Goal: Task Accomplishment & Management: Complete application form

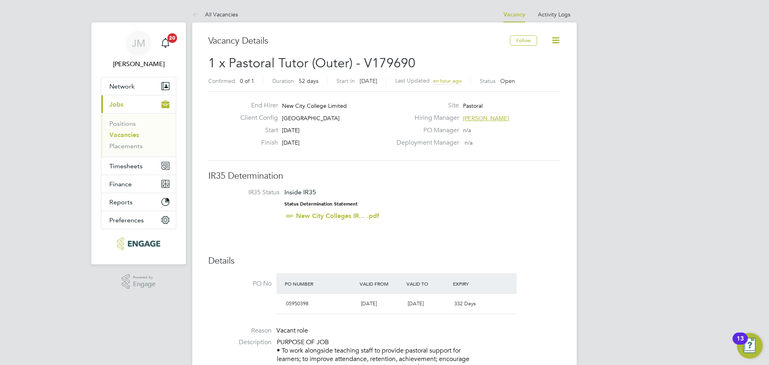
click at [126, 134] on link "Vacancies" at bounding box center [124, 135] width 30 height 8
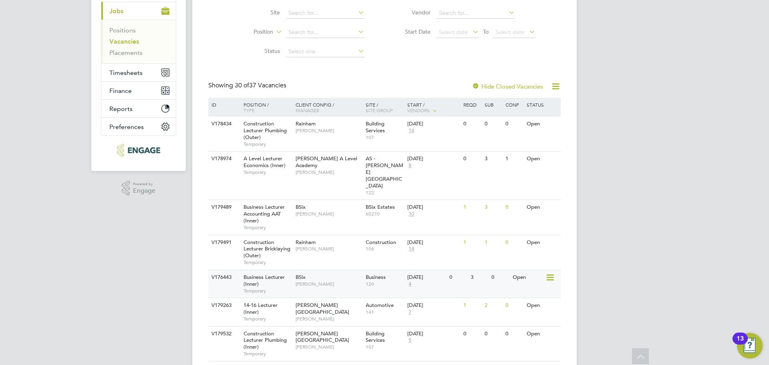
scroll to position [80, 0]
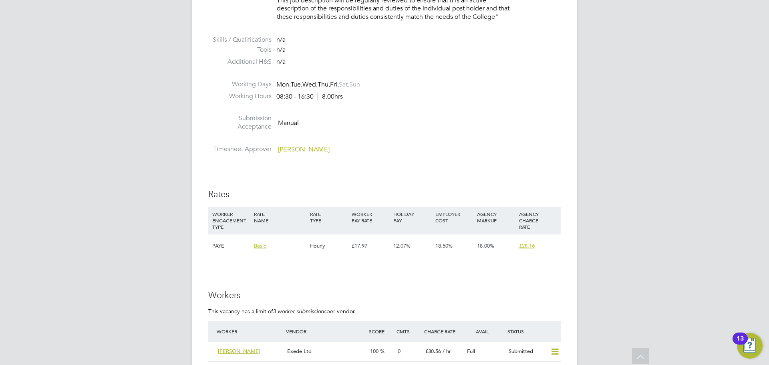
scroll to position [1361, 0]
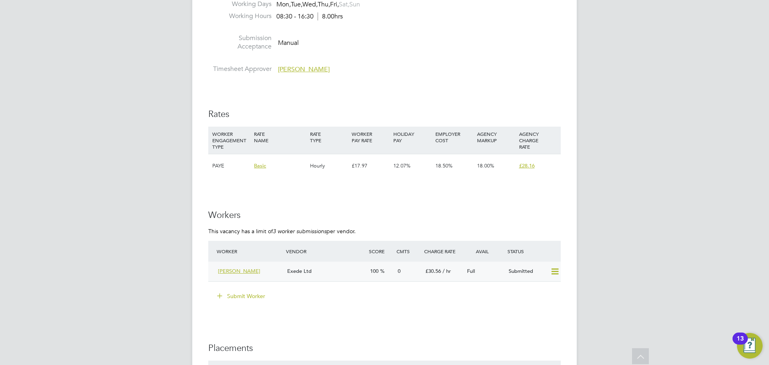
click at [235, 273] on span "[PERSON_NAME]" at bounding box center [239, 270] width 42 height 7
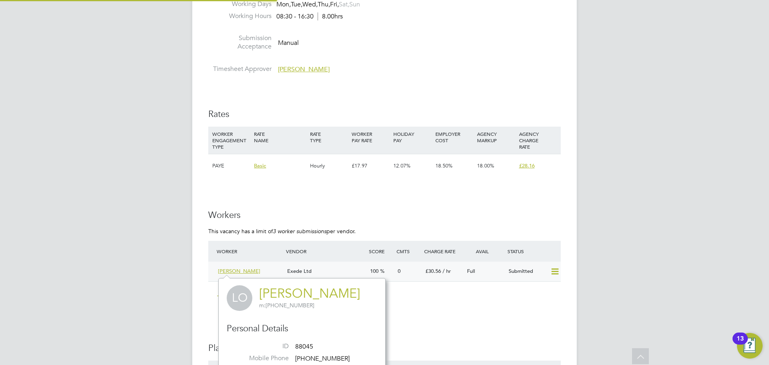
scroll to position [188, 167]
click at [269, 268] on div "[PERSON_NAME]" at bounding box center [249, 271] width 69 height 13
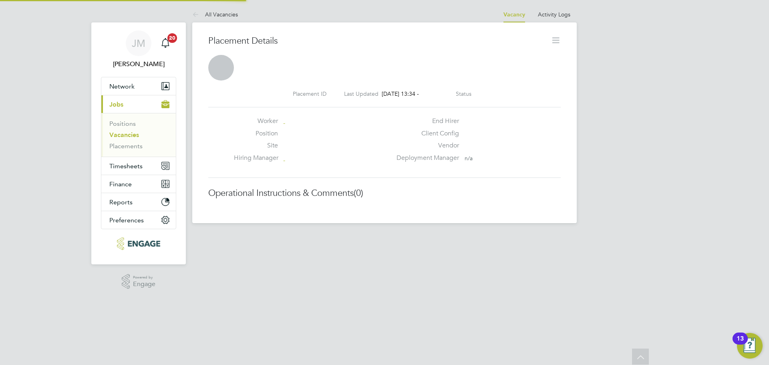
scroll to position [4, 4]
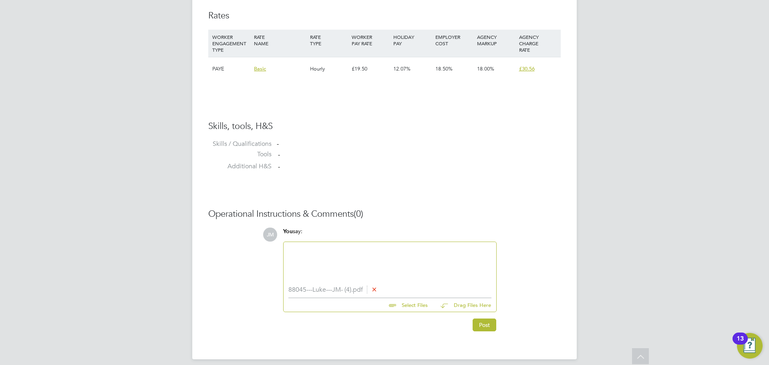
click at [320, 253] on div at bounding box center [389, 264] width 203 height 34
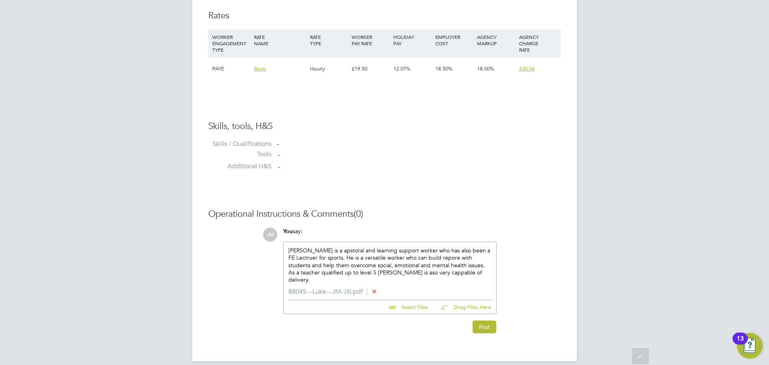
click at [367, 271] on div "Luke is a apstoral and learning support worker who has also been a FE Lectruer …" at bounding box center [389, 265] width 203 height 36
click at [396, 273] on div "Luke is a apstoral and learning support worker who has also been a FE Lectruer …" at bounding box center [389, 265] width 203 height 36
click at [440, 269] on div "Luke is a apstoral and learning support worker who has also been a FE Lectruer …" at bounding box center [389, 265] width 203 height 36
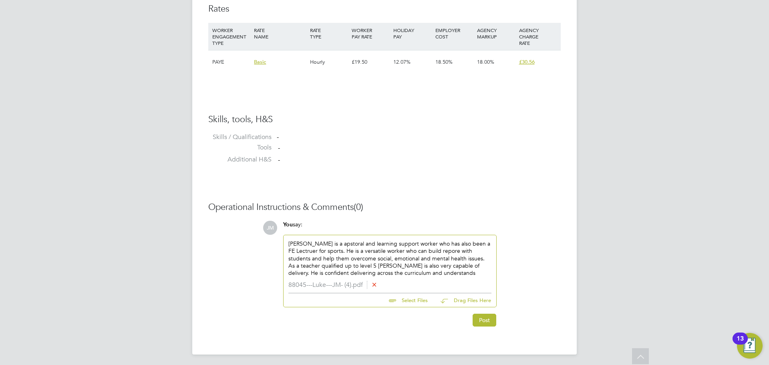
scroll to position [557, 0]
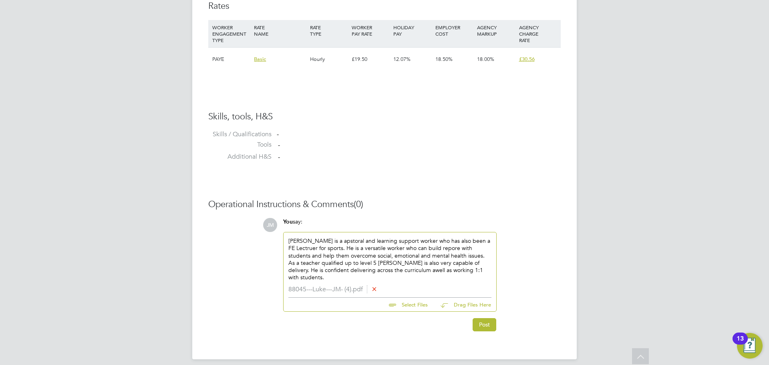
click at [371, 270] on div "Luke is a apstoral and learning support worker who has also been a FE Lectruer …" at bounding box center [389, 259] width 203 height 44
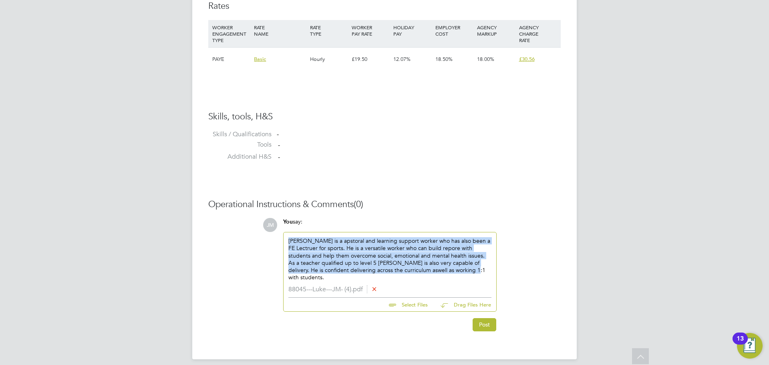
drag, startPoint x: 461, startPoint y: 272, endPoint x: 286, endPoint y: 239, distance: 178.4
click at [286, 239] on div "Luke is a apstoral and learning support worker who has also been a FE Lectruer …" at bounding box center [390, 258] width 213 height 53
copy div "Luke is a apstoral and learning support worker who has also been a FE Lectruer …"
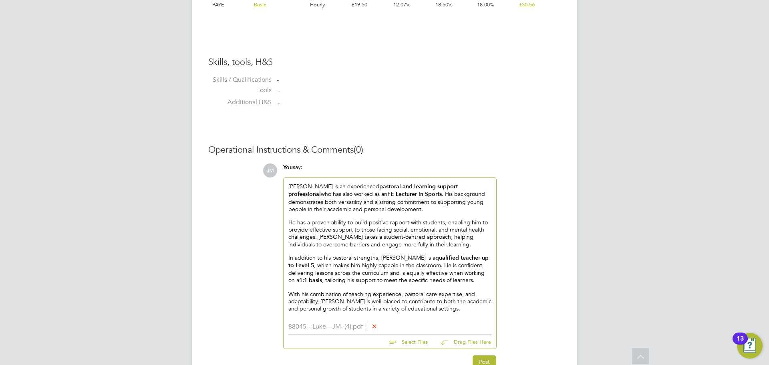
scroll to position [654, 0]
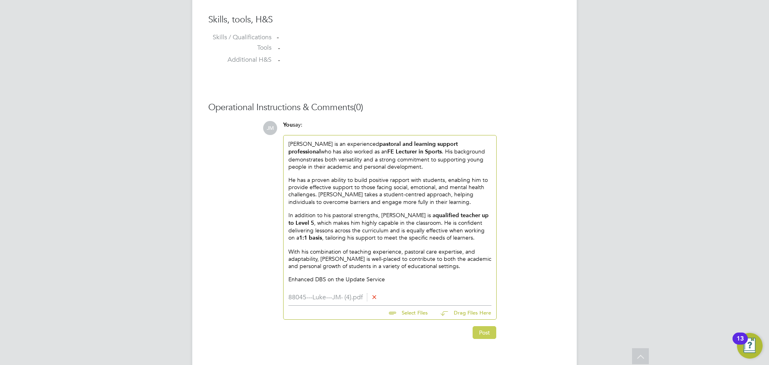
click at [477, 334] on button "Post" at bounding box center [485, 332] width 24 height 13
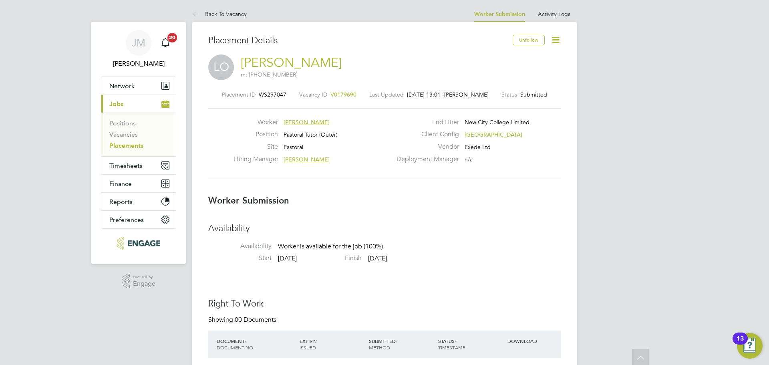
scroll to position [0, 0]
click at [133, 135] on link "Vacancies" at bounding box center [123, 135] width 28 height 8
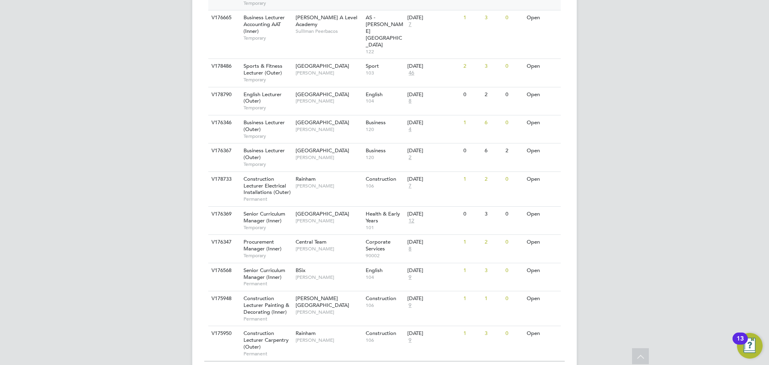
scroll to position [832, 0]
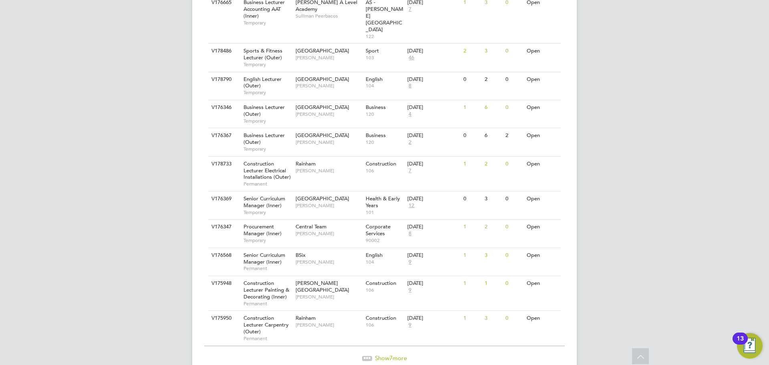
click at [388, 354] on span "Show 7 more" at bounding box center [391, 358] width 32 height 8
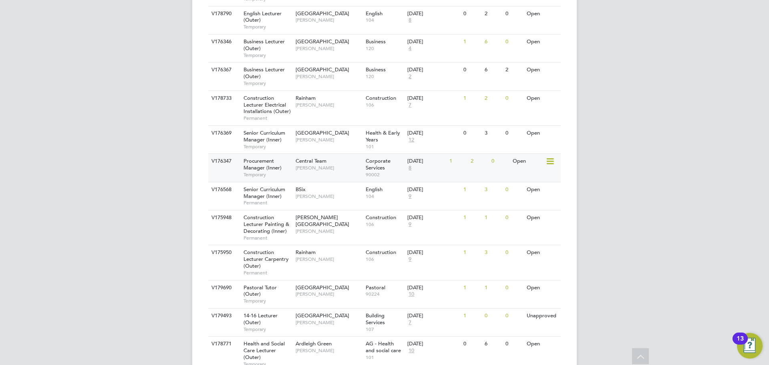
scroll to position [928, 0]
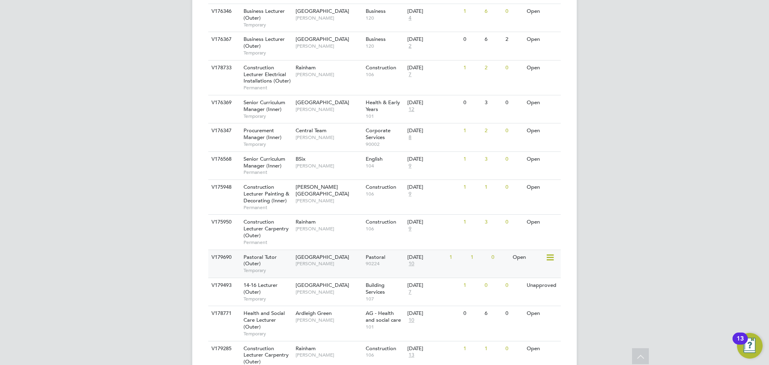
click at [348, 260] on span "[PERSON_NAME]" at bounding box center [329, 263] width 66 height 6
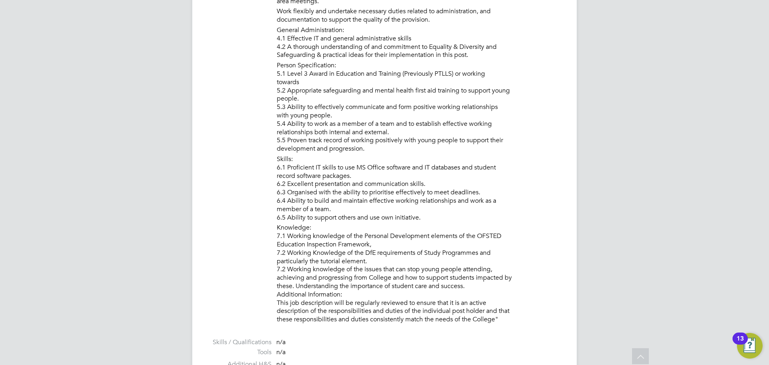
scroll to position [1001, 0]
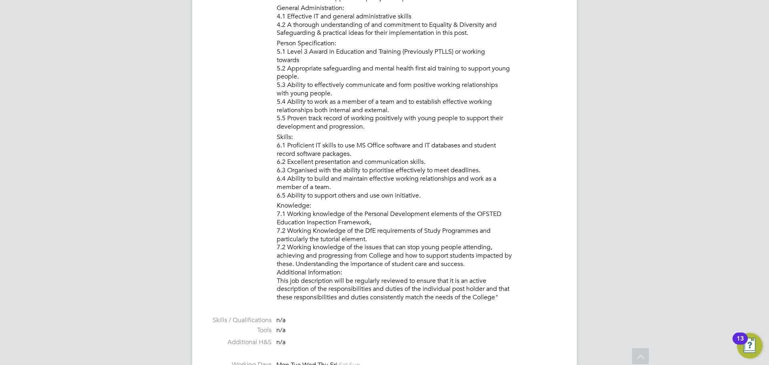
drag, startPoint x: 284, startPoint y: 30, endPoint x: 506, endPoint y: 293, distance: 345.0
copy div "o work alongside teaching staff to provide pastoral support for learners; to im…"
click at [319, 334] on div "n/a" at bounding box center [314, 330] width 76 height 8
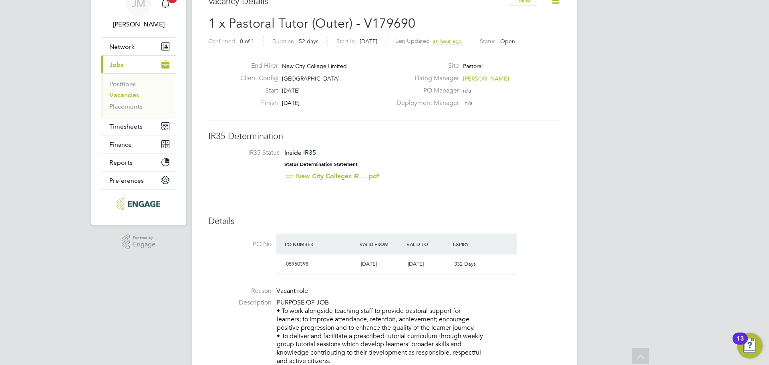
scroll to position [0, 0]
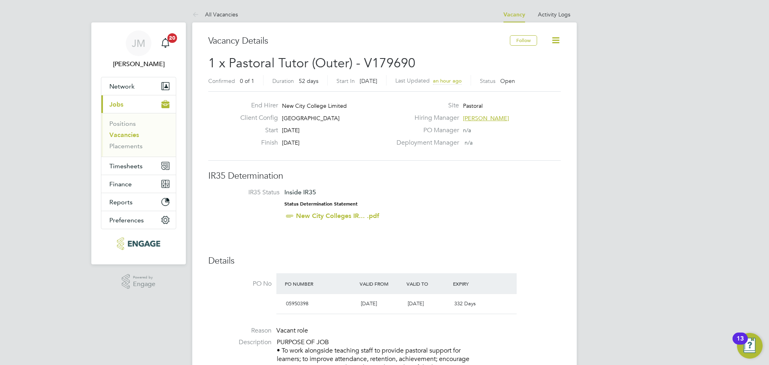
click at [121, 134] on link "Vacancies" at bounding box center [124, 135] width 30 height 8
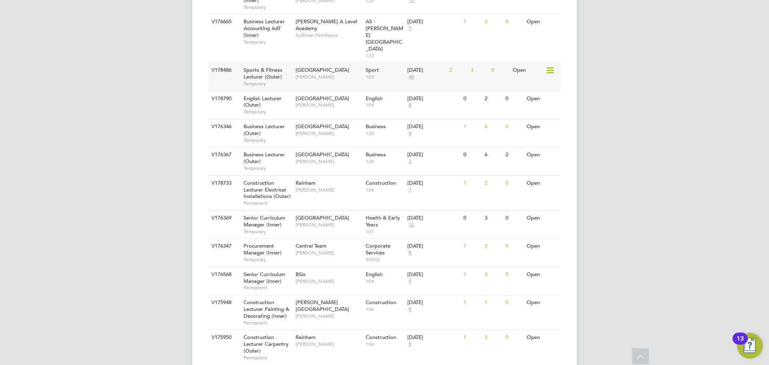
scroll to position [832, 0]
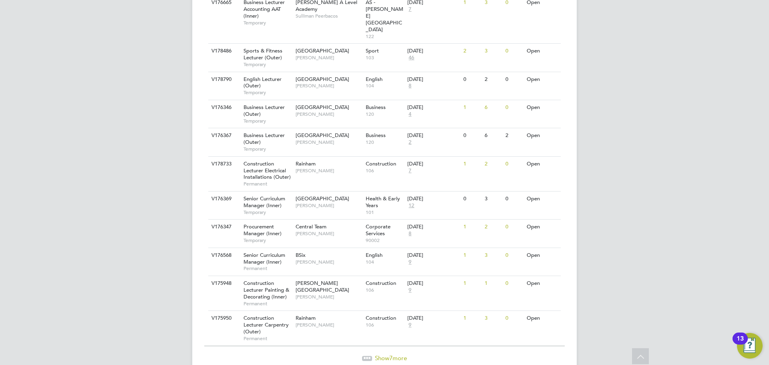
click at [365, 356] on div at bounding box center [367, 358] width 10 height 5
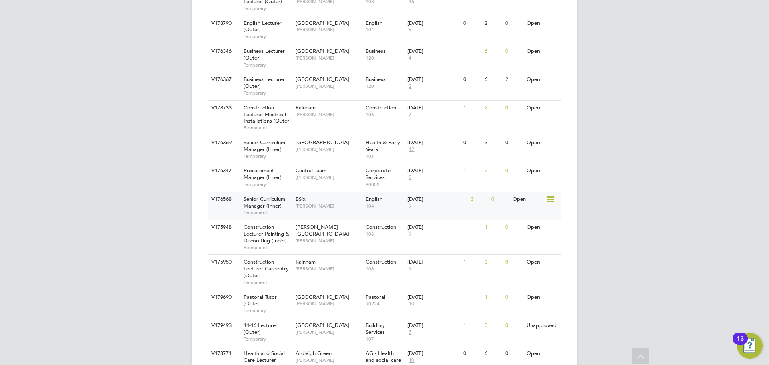
scroll to position [928, 0]
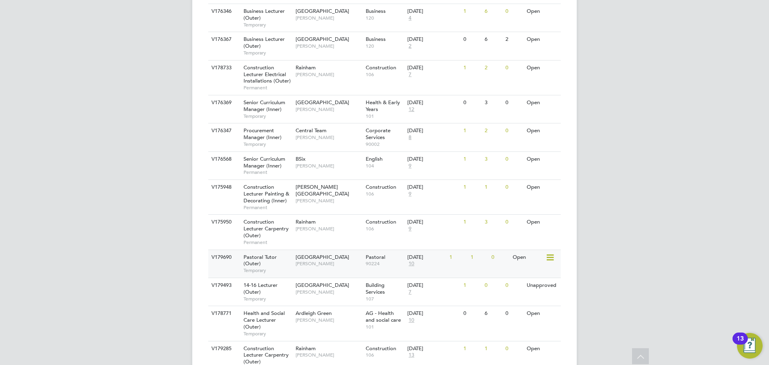
click at [343, 250] on div "Havering Sixth Form Campus Emma Wood" at bounding box center [329, 260] width 70 height 21
click at [438, 250] on div "03 Sep 2025 10" at bounding box center [426, 261] width 42 height 22
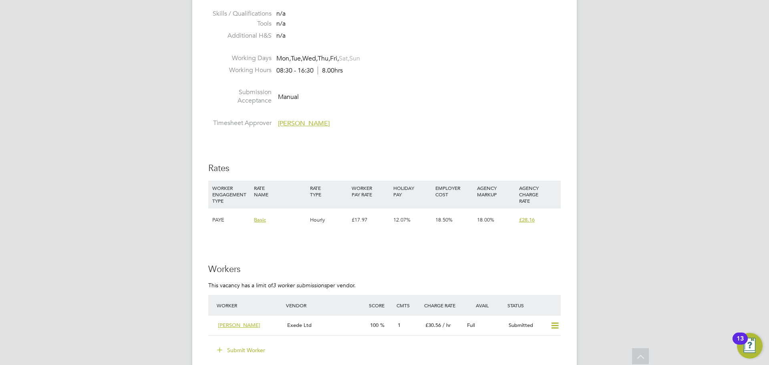
scroll to position [1321, 0]
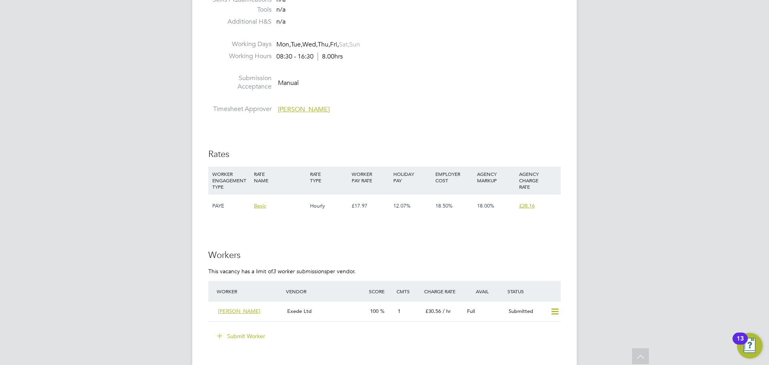
click at [239, 330] on button "Submit Worker" at bounding box center [241, 336] width 60 height 13
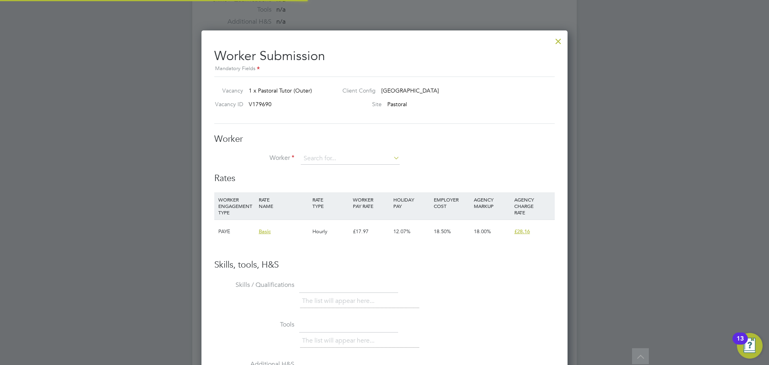
scroll to position [486, 366]
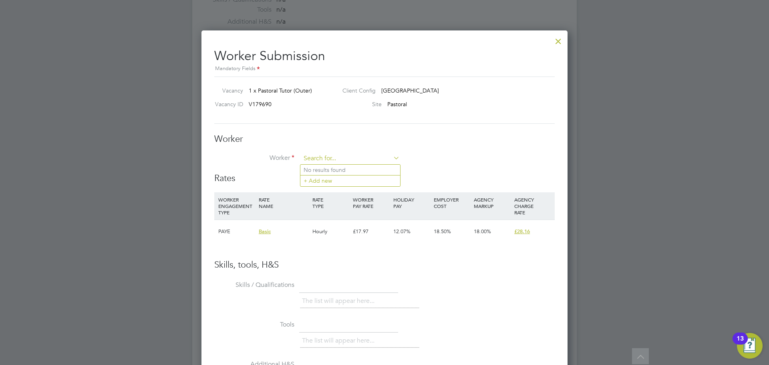
click at [342, 156] on input at bounding box center [350, 159] width 99 height 12
click at [347, 167] on li "Pauline (82290)" at bounding box center [350, 170] width 100 height 11
type input "Pauline (82290)"
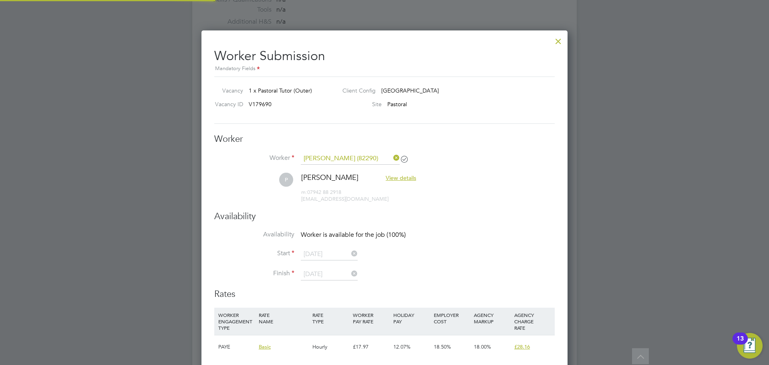
scroll to position [4, 4]
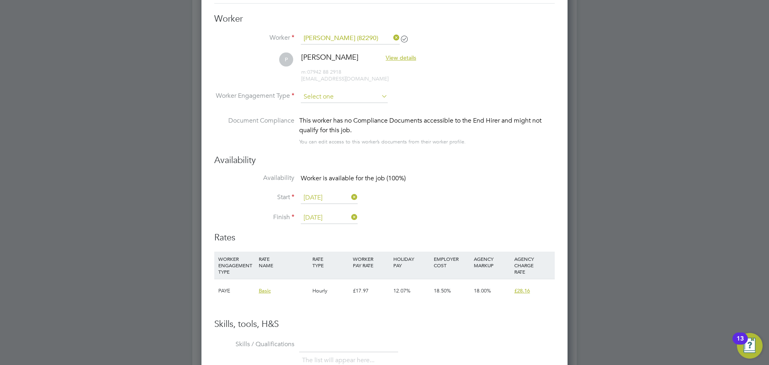
click at [355, 95] on input at bounding box center [344, 97] width 87 height 12
click at [329, 118] on li "PAYE" at bounding box center [344, 118] width 88 height 10
type input "PAYE"
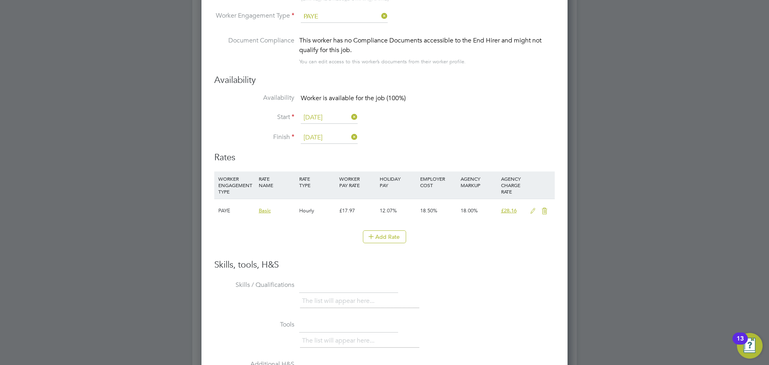
click at [532, 211] on icon at bounding box center [533, 211] width 10 height 6
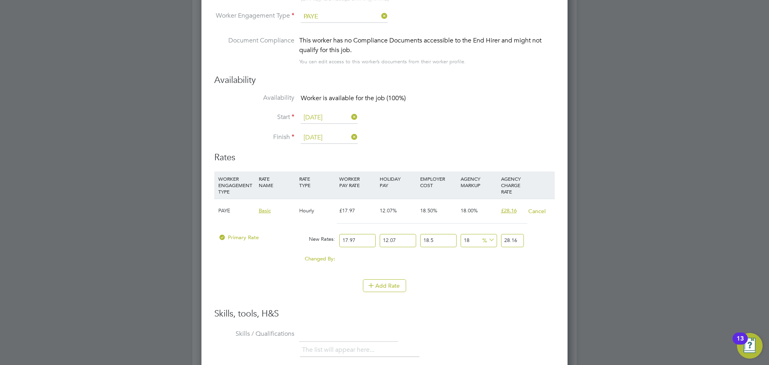
click at [358, 242] on input "17.97" at bounding box center [357, 240] width 36 height 13
type input "17.9"
type input "28.050639099"
type input "17"
type input "26.64027177"
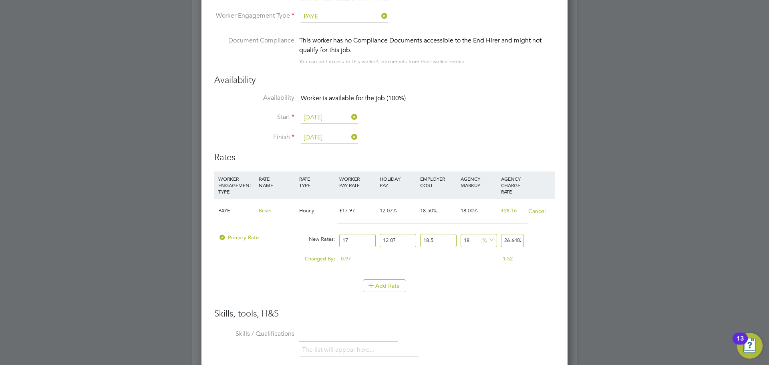
type input "1"
type input "1.56707481"
type input "2"
type input "3.13414962"
type input "24"
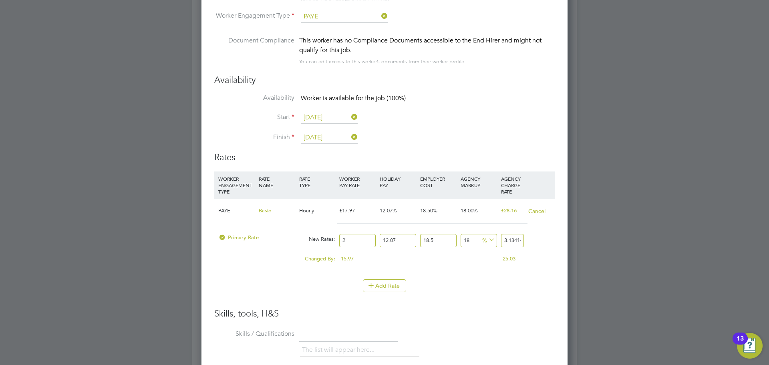
type input "37.60979544"
click at [473, 316] on h3 "Skills, tools, H&S" at bounding box center [384, 314] width 340 height 12
click at [350, 236] on input "24" at bounding box center [357, 240] width 36 height 13
type input "2"
type input "3.13414962"
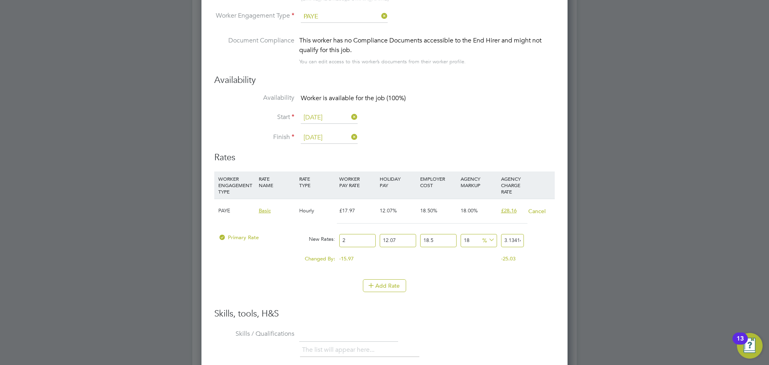
type input "26"
type input "40.74394506"
type input "26"
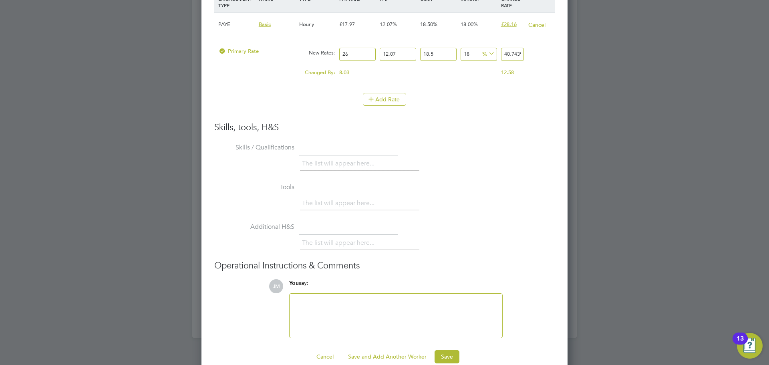
scroll to position [1722, 0]
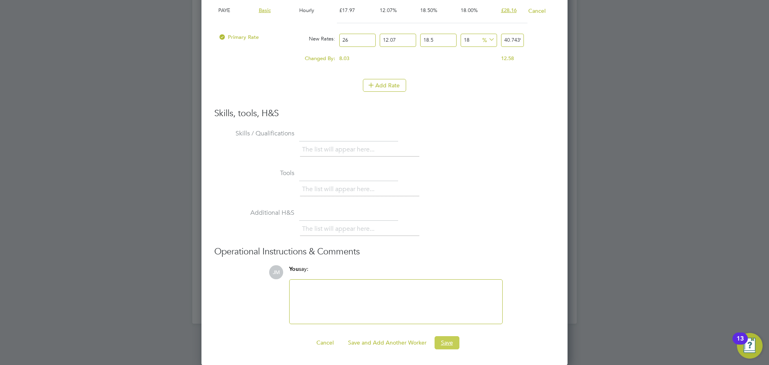
click at [448, 342] on button "Save" at bounding box center [446, 342] width 25 height 13
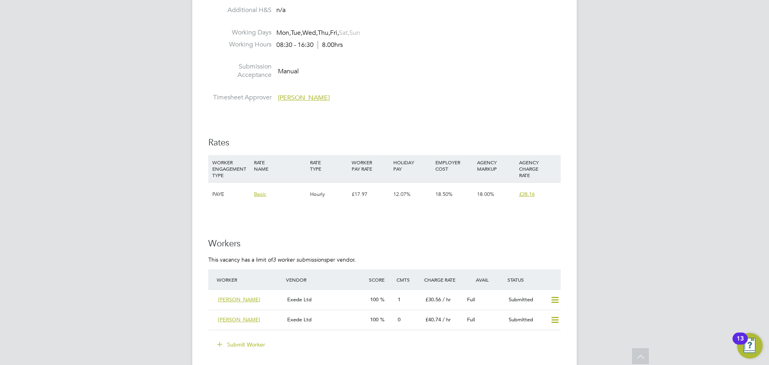
scroll to position [1402, 0]
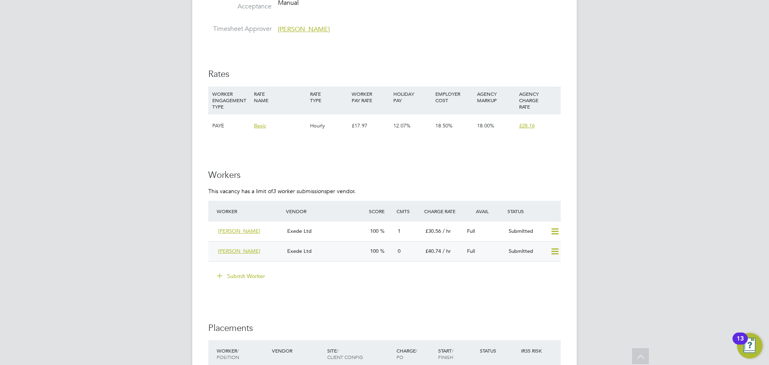
click at [231, 249] on span "Pauline" at bounding box center [239, 250] width 42 height 7
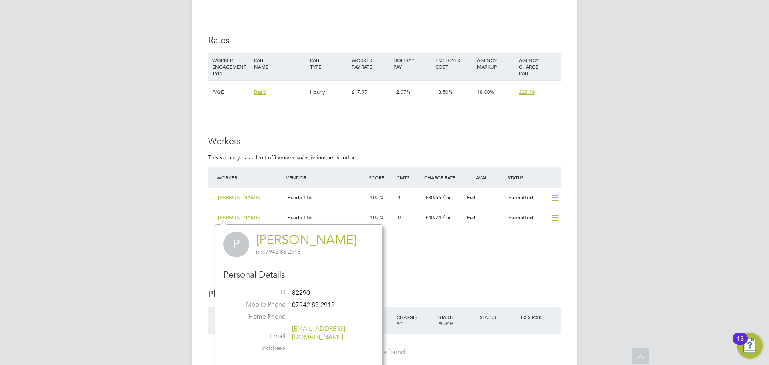
scroll to position [1482, 0]
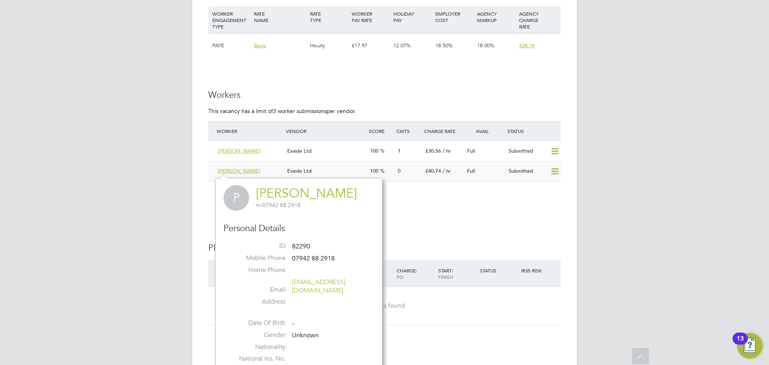
click at [266, 171] on div "Pauline" at bounding box center [249, 171] width 69 height 13
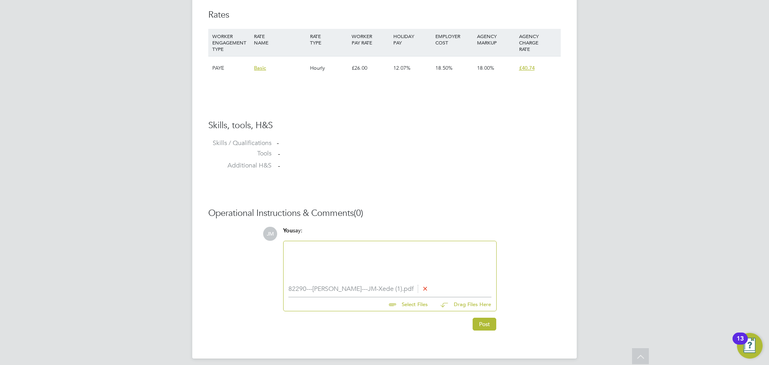
scroll to position [555, 0]
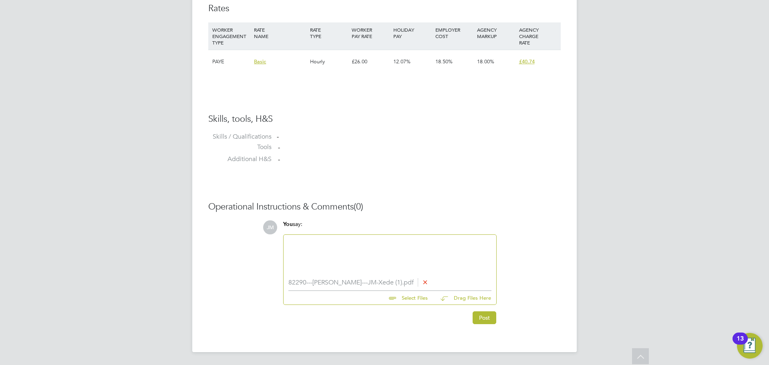
click at [357, 252] on div at bounding box center [389, 256] width 203 height 34
click at [372, 244] on div "Pauline's most recent role was a Pastoral and progress tutor at another FE coll…" at bounding box center [389, 256] width 203 height 34
click at [355, 255] on div "Pauline's most recent role was a pastoral and progress tutor at another FE coll…" at bounding box center [389, 256] width 203 height 34
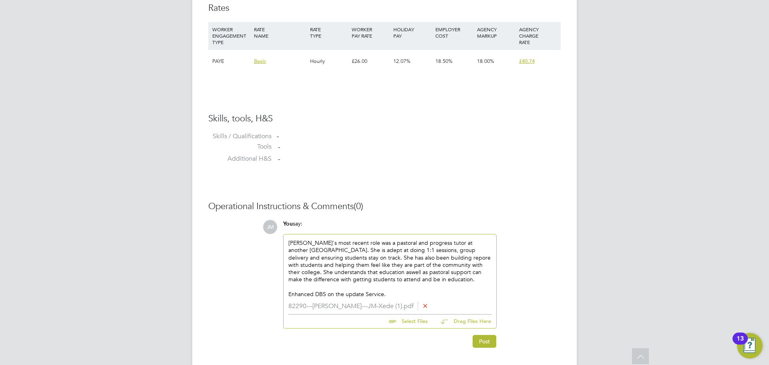
click at [320, 271] on div "Pauline's most recent role was a pastoral and progress tutor at another FE coll…" at bounding box center [389, 268] width 203 height 58
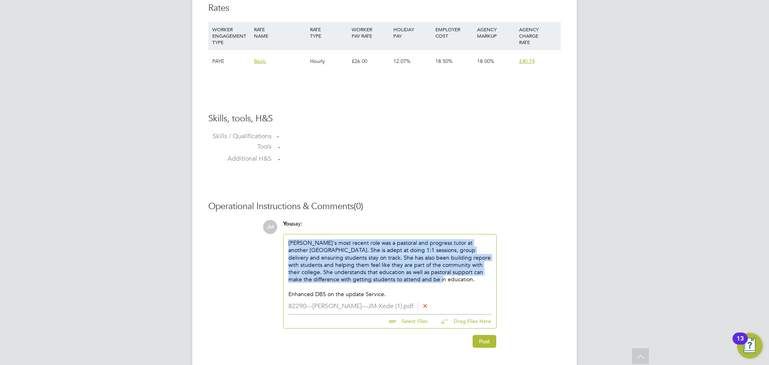
drag, startPoint x: 392, startPoint y: 280, endPoint x: 284, endPoint y: 243, distance: 114.5
click at [284, 243] on div "Pauline's most recent role was a pastoral and progress tutor at another FE coll…" at bounding box center [390, 268] width 213 height 68
copy div "Pauline's most recent role was a pastoral and progress tutor at another FE coll…"
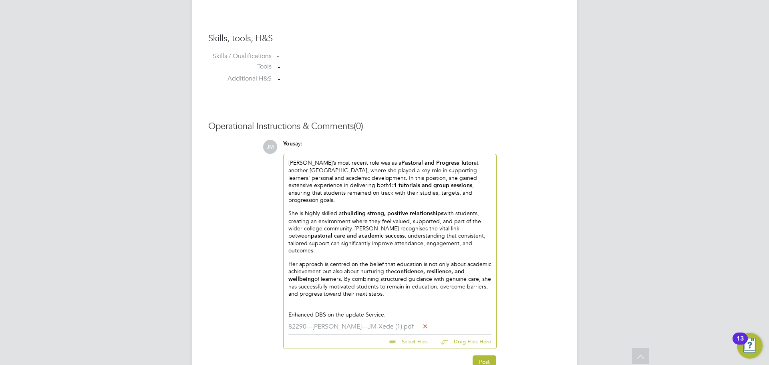
scroll to position [662, 0]
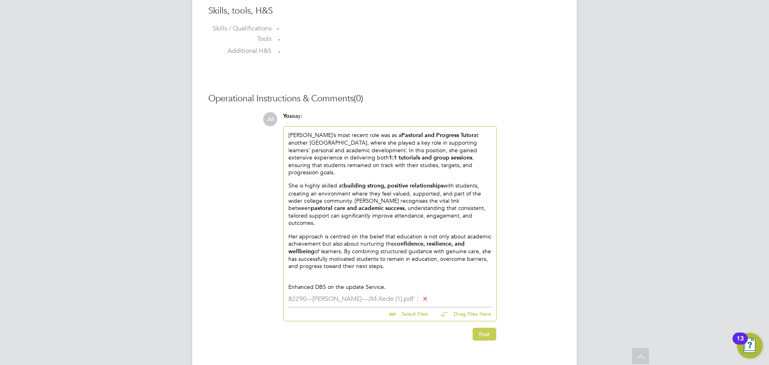
click at [480, 328] on button "Post" at bounding box center [485, 334] width 24 height 13
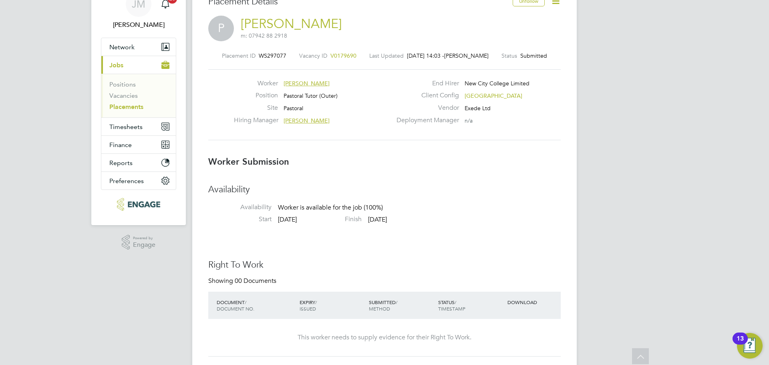
scroll to position [0, 0]
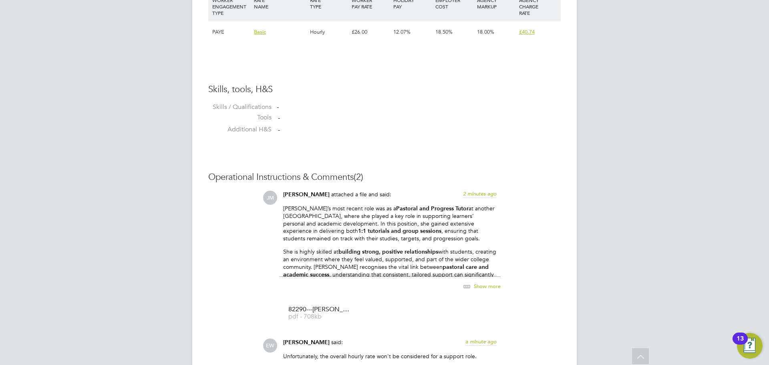
scroll to position [681, 0]
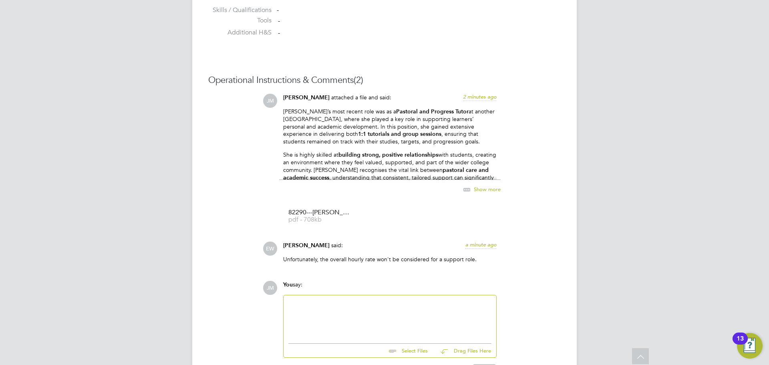
click at [359, 317] on div at bounding box center [389, 317] width 203 height 34
click at [380, 306] on div "Hi [PERSON_NAME], Thanks for letting me knnow so quickly" at bounding box center [389, 317] width 203 height 34
click at [417, 300] on div "Hi [PERSON_NAME], Thanks for letting me know so quickly" at bounding box center [390, 317] width 213 height 44
click at [412, 305] on div "Hi Emma, Thanks for letting me know so quickly" at bounding box center [389, 317] width 203 height 34
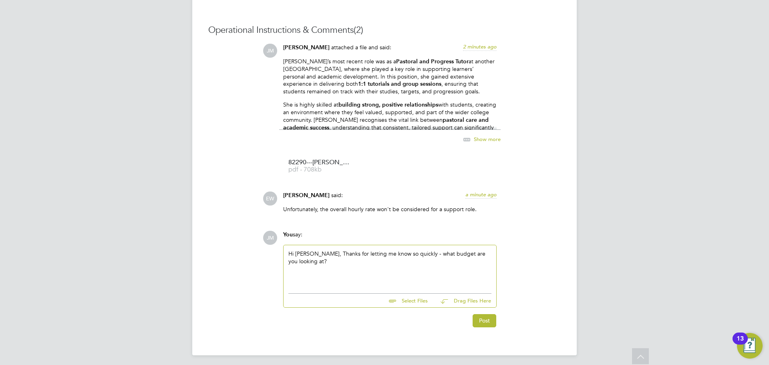
scroll to position [734, 0]
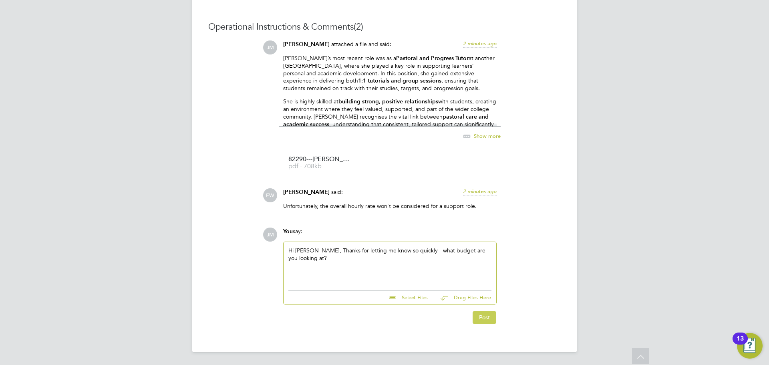
click at [482, 318] on button "Post" at bounding box center [485, 317] width 24 height 13
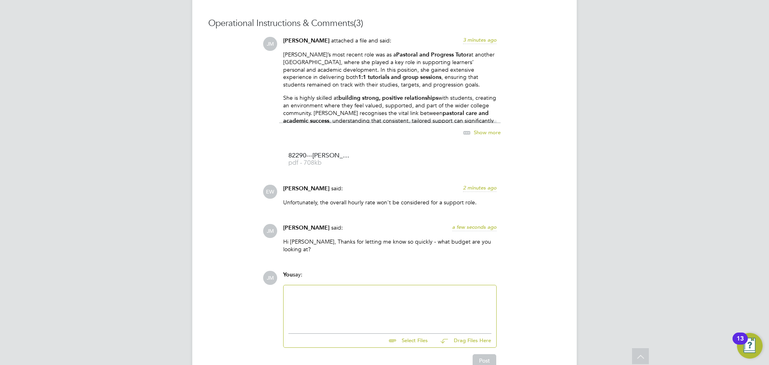
scroll to position [774, 0]
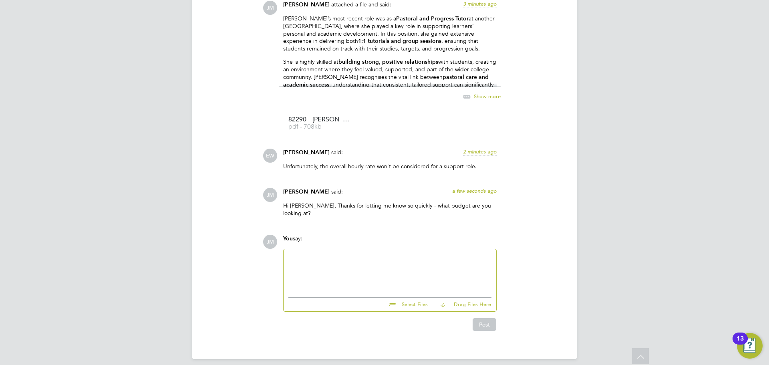
click at [216, 166] on div "Operational Instructions & Comments (3) JM Jasmine Mills attached a file and sa…" at bounding box center [384, 156] width 352 height 349
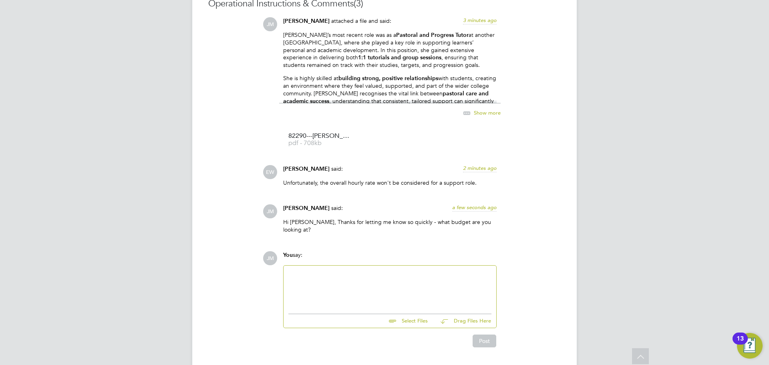
scroll to position [761, 0]
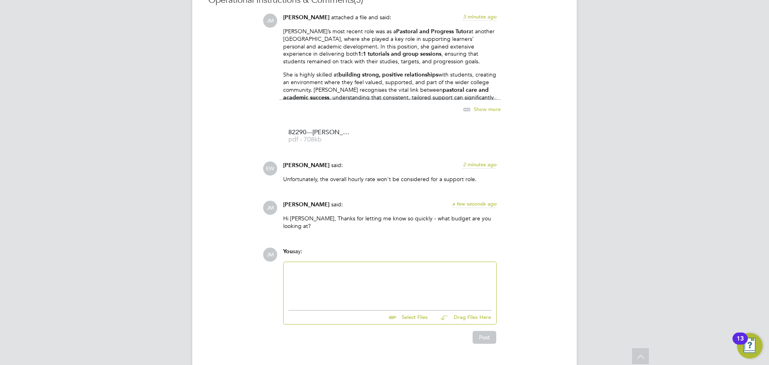
click at [345, 275] on div at bounding box center [389, 284] width 203 height 34
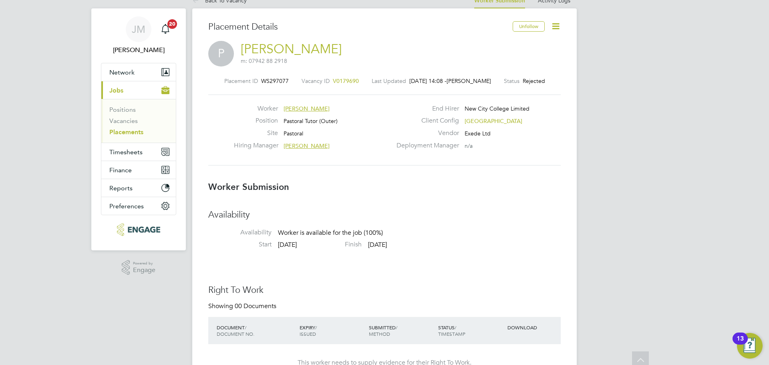
scroll to position [0, 0]
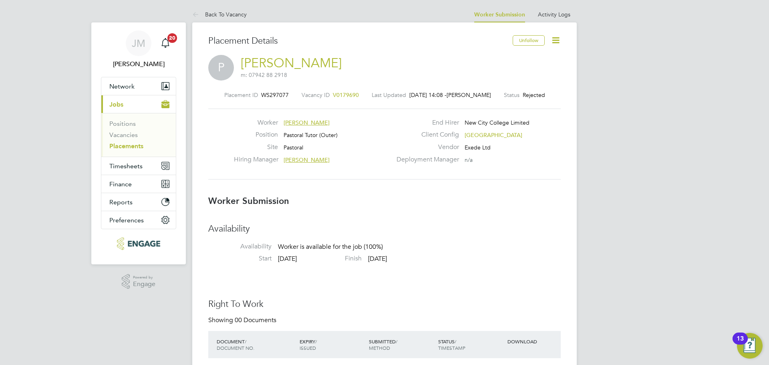
click at [296, 161] on span "[PERSON_NAME]" at bounding box center [307, 159] width 46 height 7
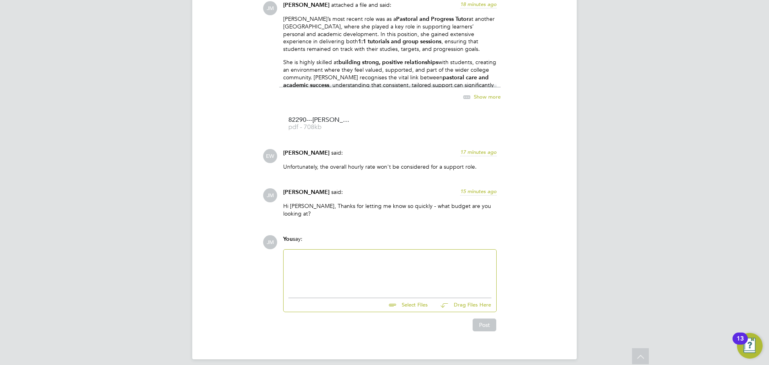
scroll to position [774, 0]
click at [356, 263] on div at bounding box center [389, 271] width 203 height 34
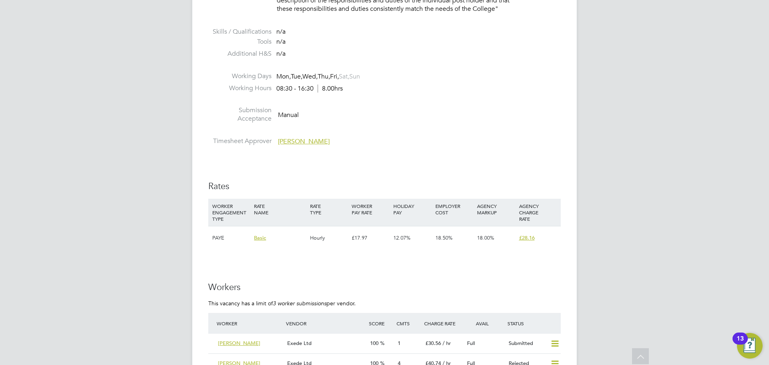
scroll to position [1361, 0]
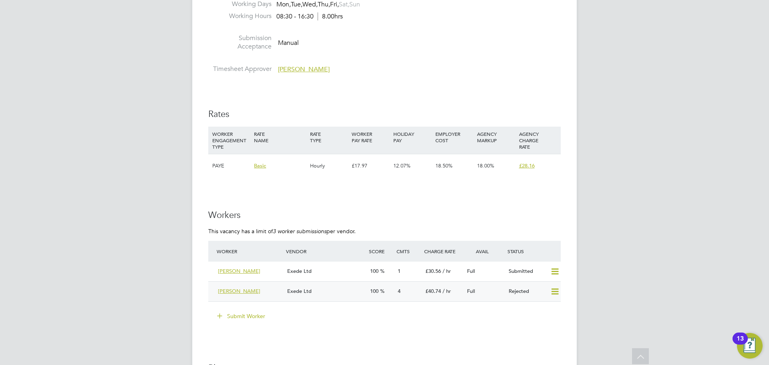
click at [554, 295] on icon at bounding box center [555, 291] width 10 height 6
click at [533, 308] on li "Resubmit" at bounding box center [542, 308] width 34 height 11
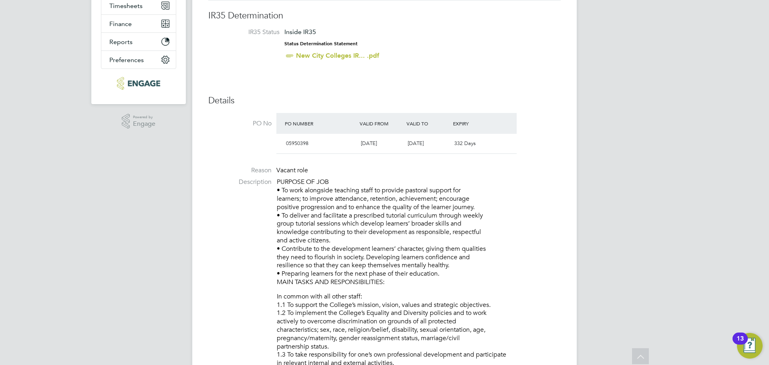
scroll to position [0, 0]
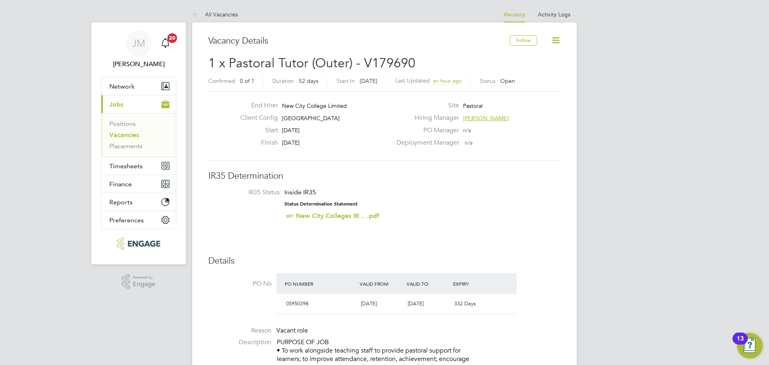
click at [131, 137] on link "Vacancies" at bounding box center [124, 135] width 30 height 8
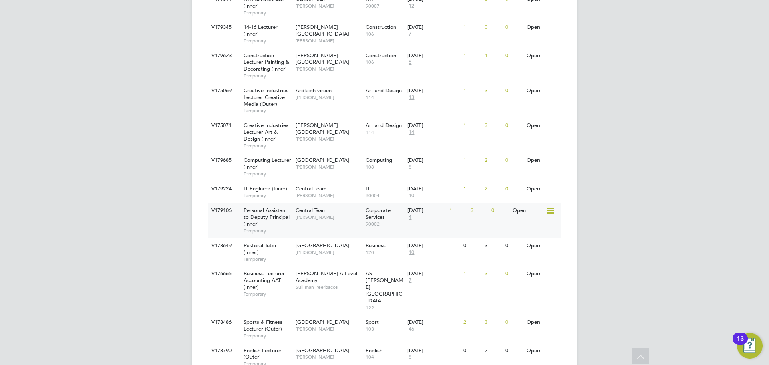
scroll to position [601, 0]
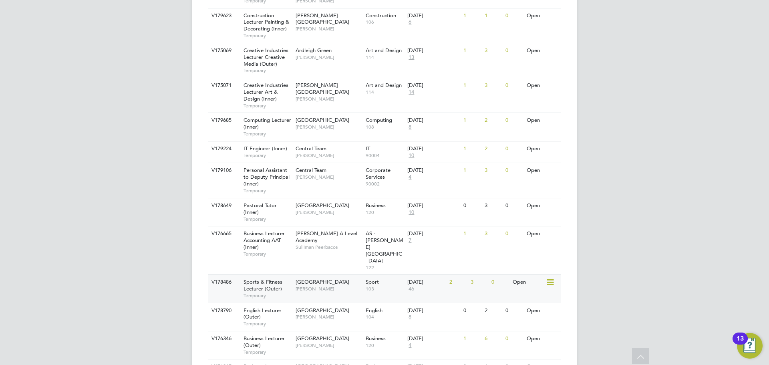
click at [353, 275] on div "Havering Sixth Form Campus Shaun Clifford" at bounding box center [329, 285] width 70 height 21
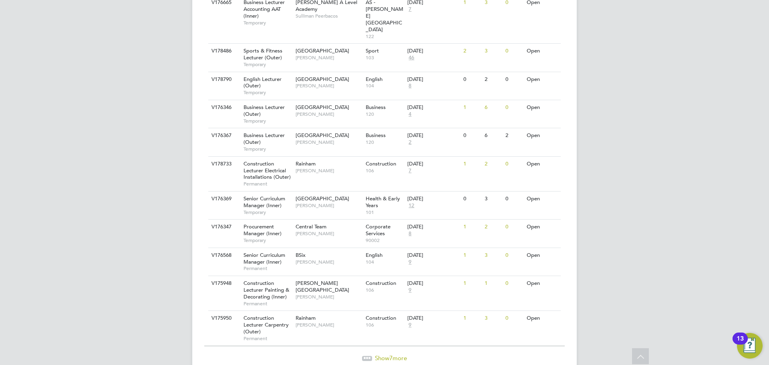
click at [396, 354] on span "Show 7 more" at bounding box center [391, 358] width 32 height 8
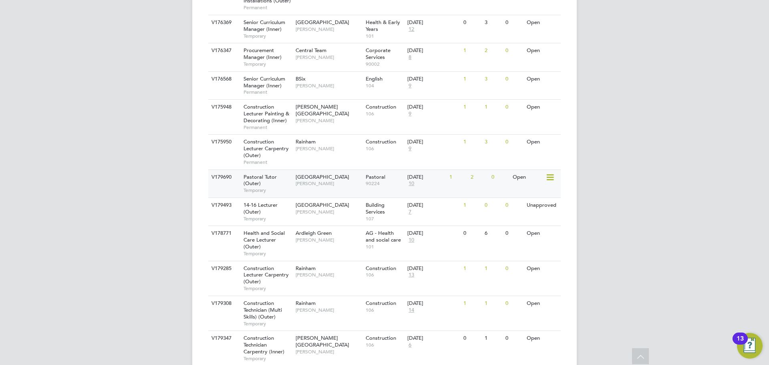
click at [346, 170] on div "Havering Sixth Form Campus Emma Wood" at bounding box center [329, 180] width 70 height 21
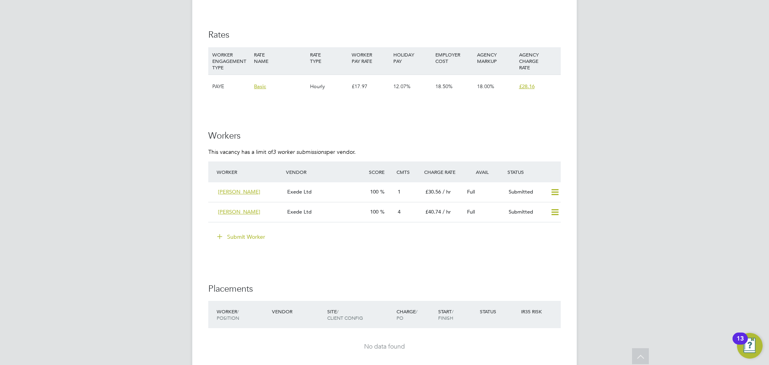
scroll to position [1442, 0]
click at [558, 210] on icon at bounding box center [555, 211] width 10 height 6
click at [543, 228] on li "Remove" at bounding box center [543, 228] width 31 height 11
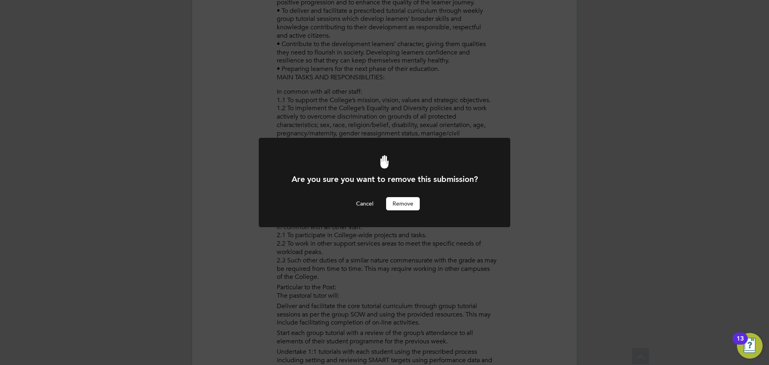
click at [402, 202] on button "Remove" at bounding box center [403, 203] width 34 height 13
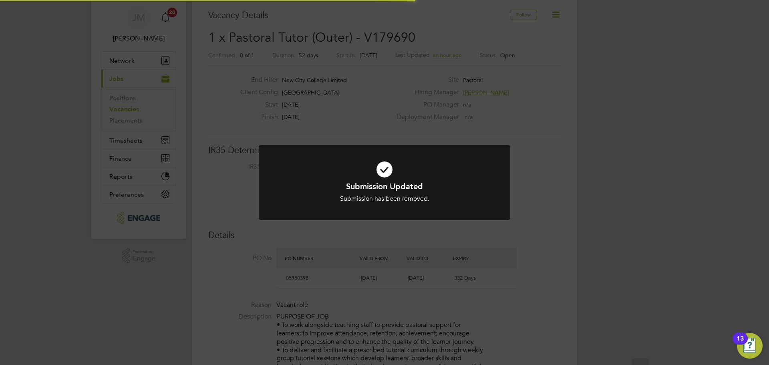
scroll to position [24, 56]
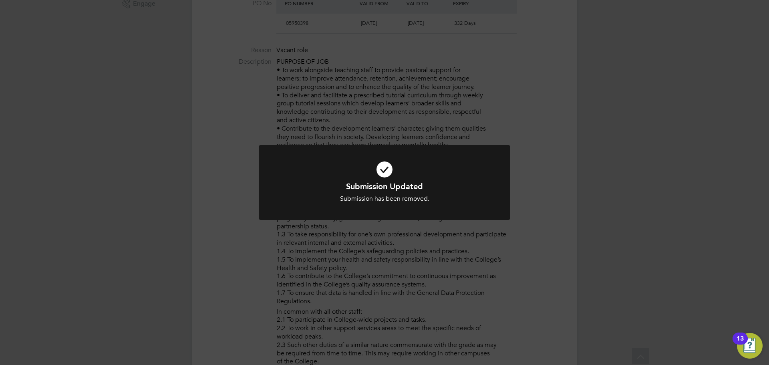
click at [533, 198] on div "Submission Updated Submission has been removed. Cancel Okay" at bounding box center [384, 182] width 769 height 365
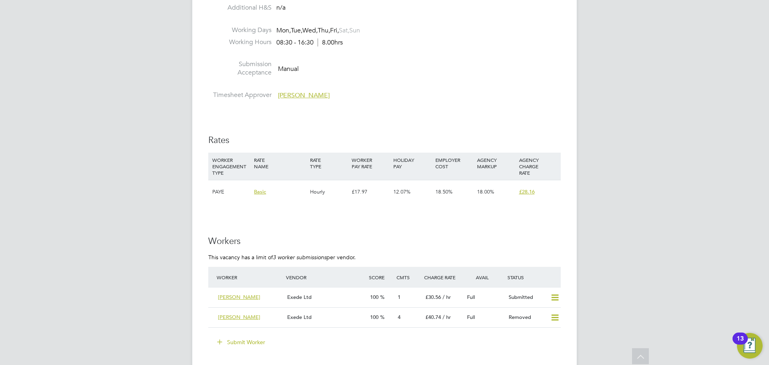
scroll to position [1321, 0]
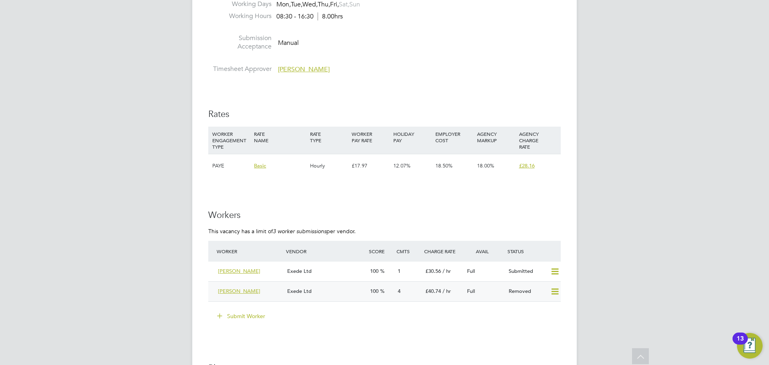
click at [553, 292] on icon at bounding box center [555, 291] width 10 height 6
click at [340, 292] on div "Exede Ltd" at bounding box center [325, 291] width 83 height 13
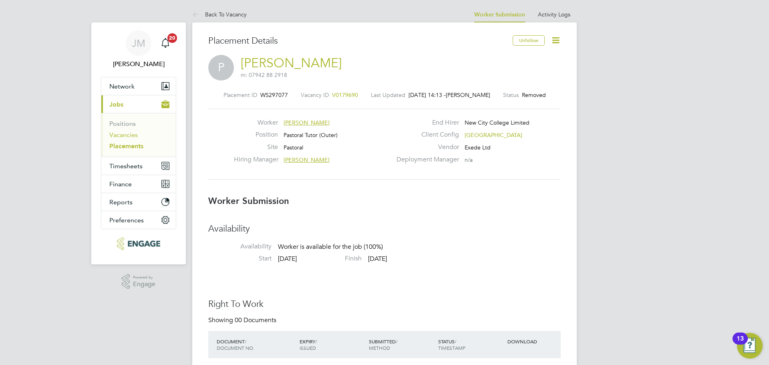
click at [124, 133] on link "Vacancies" at bounding box center [123, 135] width 28 height 8
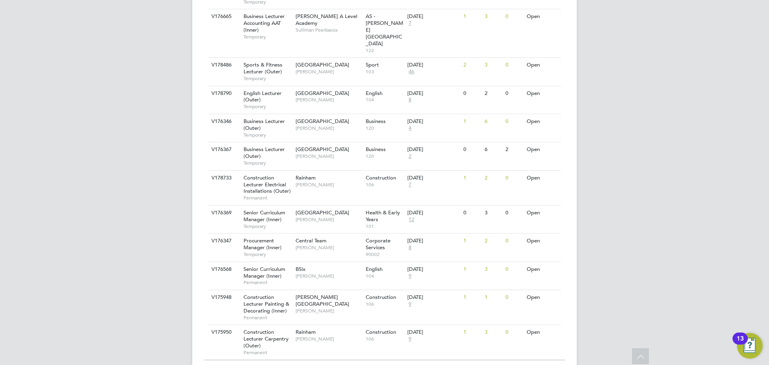
scroll to position [832, 0]
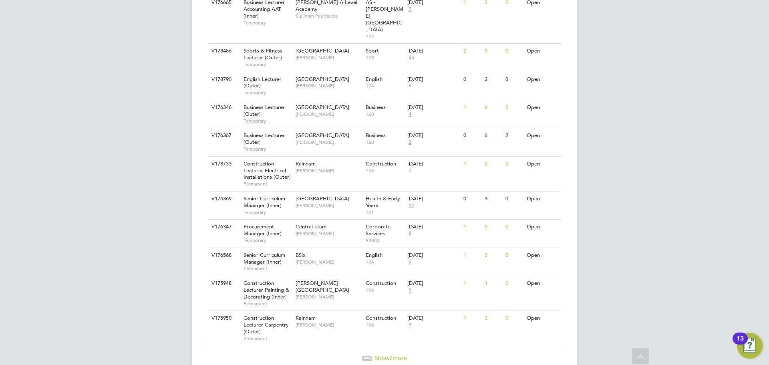
click at [388, 354] on span "Show 7 more" at bounding box center [391, 358] width 32 height 8
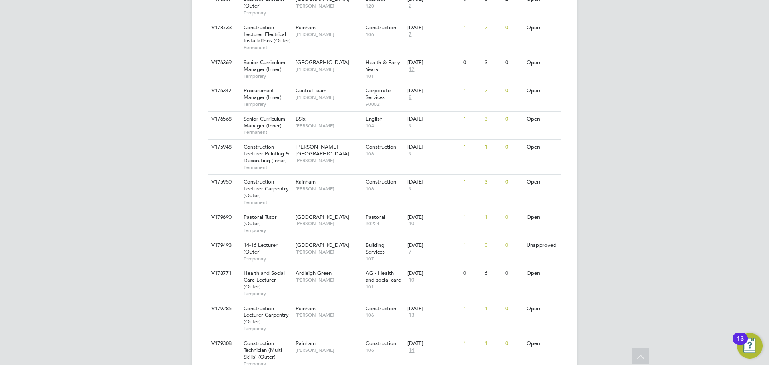
scroll to position [1008, 0]
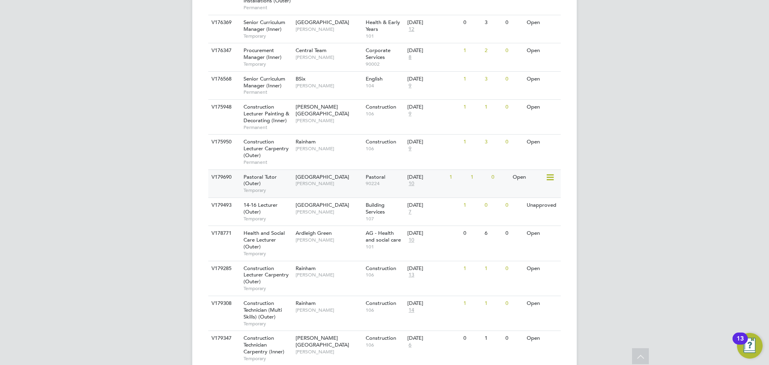
click at [350, 180] on span "[PERSON_NAME]" at bounding box center [329, 183] width 66 height 6
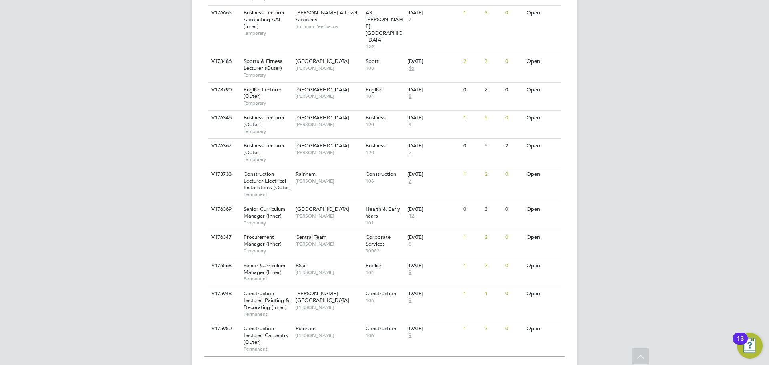
scroll to position [832, 0]
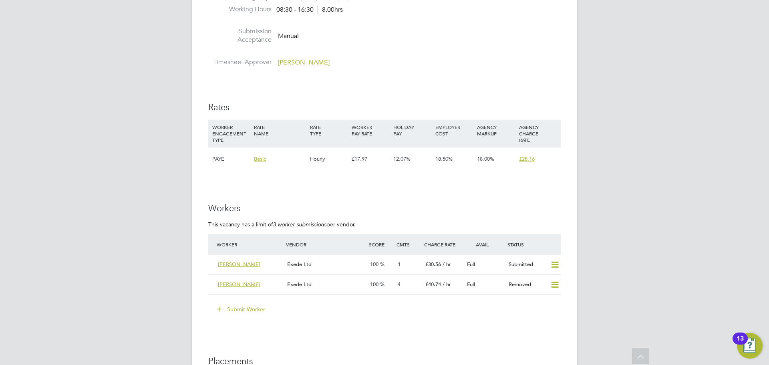
scroll to position [1402, 0]
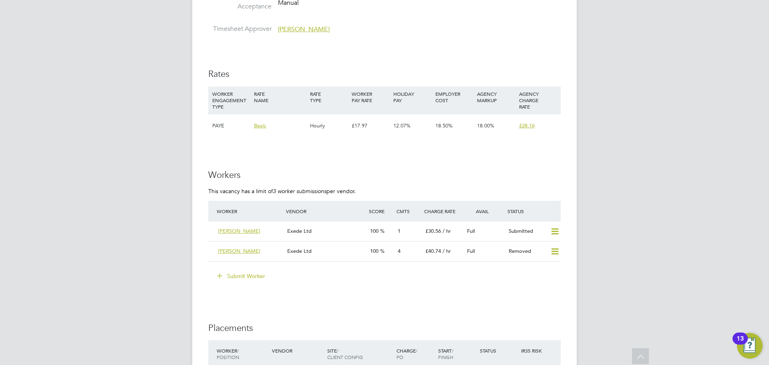
click at [238, 276] on button "Submit Worker" at bounding box center [241, 275] width 60 height 13
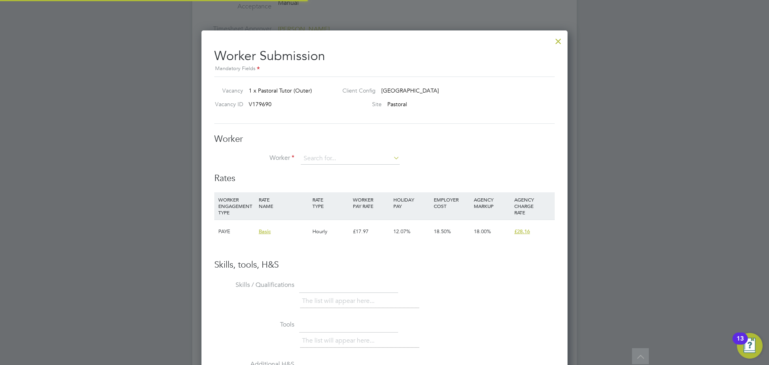
scroll to position [4, 4]
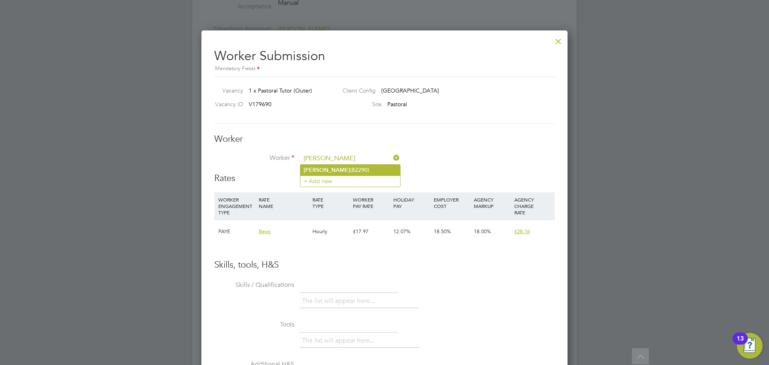
click at [343, 172] on li "Pauline (82290)" at bounding box center [350, 170] width 100 height 11
type input "Pauline (82290)"
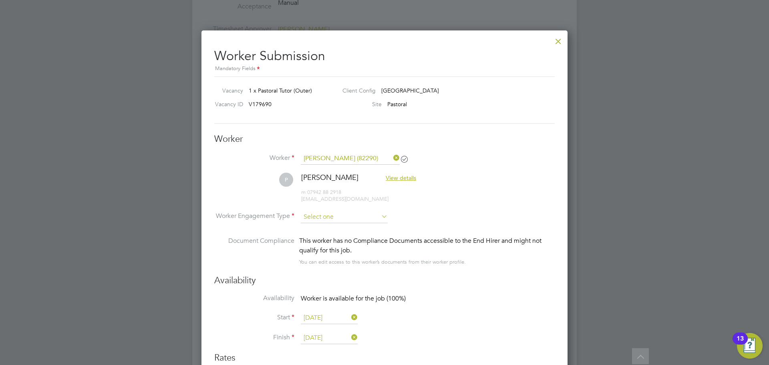
click at [345, 219] on input at bounding box center [344, 217] width 87 height 12
click at [340, 240] on li "PAYE" at bounding box center [344, 238] width 88 height 10
type input "PAYE"
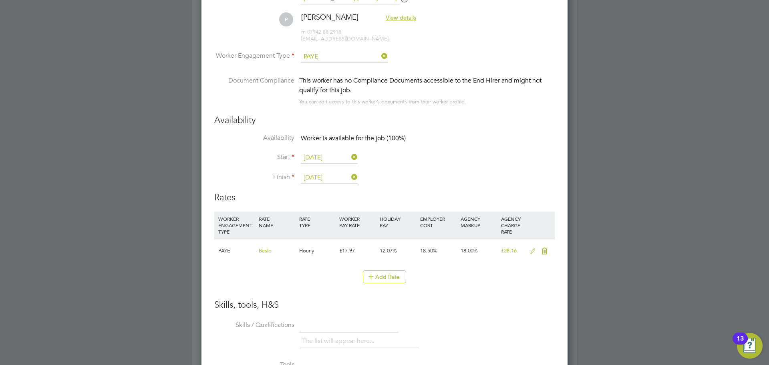
click at [531, 253] on icon at bounding box center [533, 251] width 10 height 6
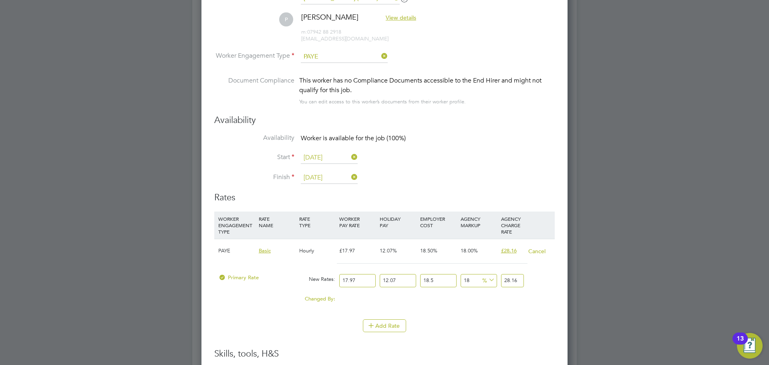
click at [359, 279] on input "17.97" at bounding box center [357, 280] width 36 height 13
type input "17.9"
type input "28.050639099"
type input "17"
type input "26.64027177"
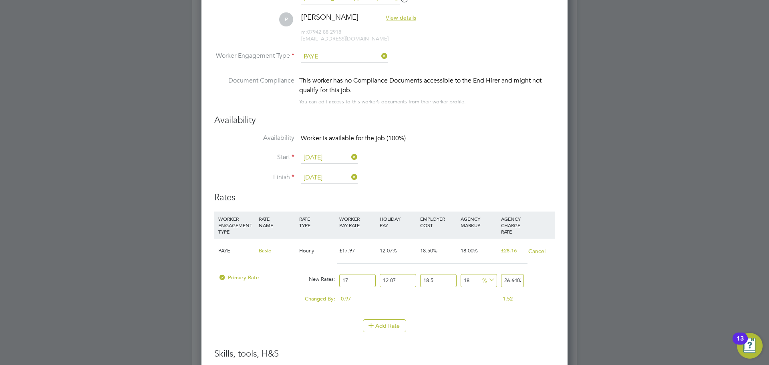
type input "1"
type input "1.56707481"
type input "19"
type input "29.77442139"
type input "19.7"
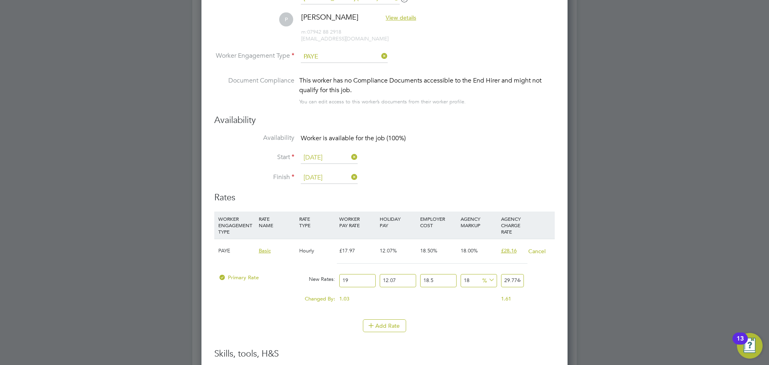
type input "30.871373757"
type input "19.78"
type input "30.9967397418"
click at [445, 338] on li "Add Rate" at bounding box center [384, 329] width 340 height 21
click at [365, 281] on input "19.78" at bounding box center [357, 280] width 36 height 13
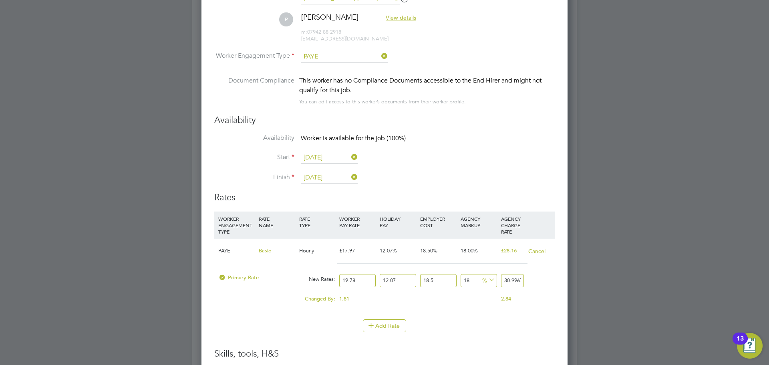
type input "19.7"
type input "30.871373757"
type input "19"
type input "29.77442139"
type input "19.7"
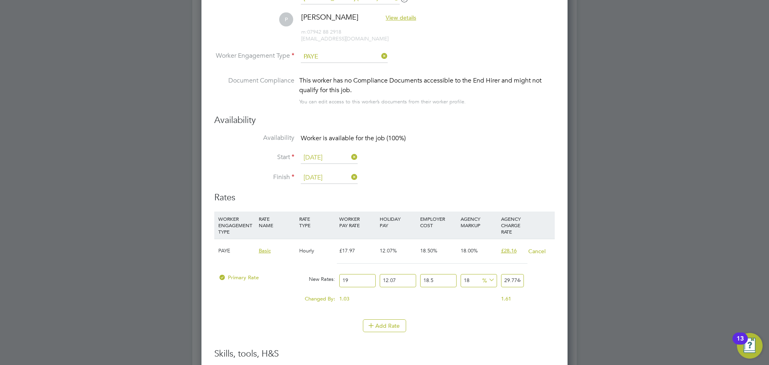
type input "30.871373757"
type input "19.77"
type input "30.9810689937"
type input "19.7"
type input "30.871373757"
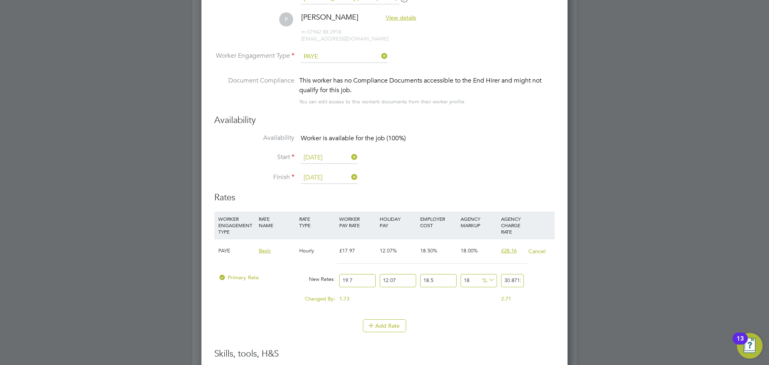
type input "19.75"
type input "30.9497274975"
click at [440, 322] on div "Add Rate" at bounding box center [384, 325] width 340 height 13
click at [356, 279] on input "19.75" at bounding box center [357, 280] width 36 height 13
type input "19.7"
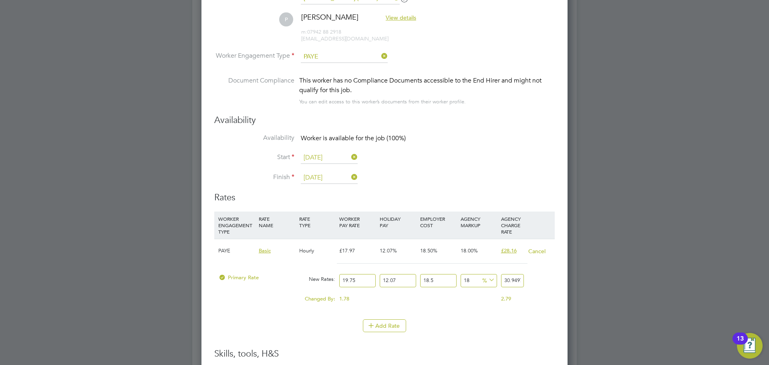
type input "30.871373757"
click at [453, 324] on div "Add Rate" at bounding box center [384, 325] width 340 height 13
click at [360, 280] on input "19.70" at bounding box center [357, 280] width 36 height 13
type input "19"
type input "29.77442139"
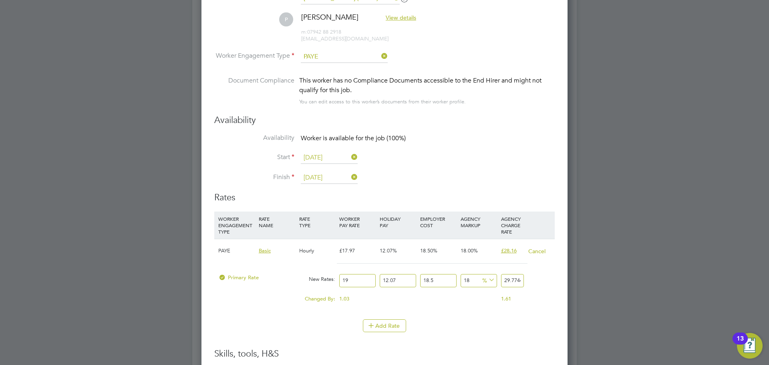
type input "19.6"
type input "30.714666276"
type input "19.65"
type input "30.7930200165"
click at [445, 328] on div "Add Rate" at bounding box center [384, 325] width 340 height 13
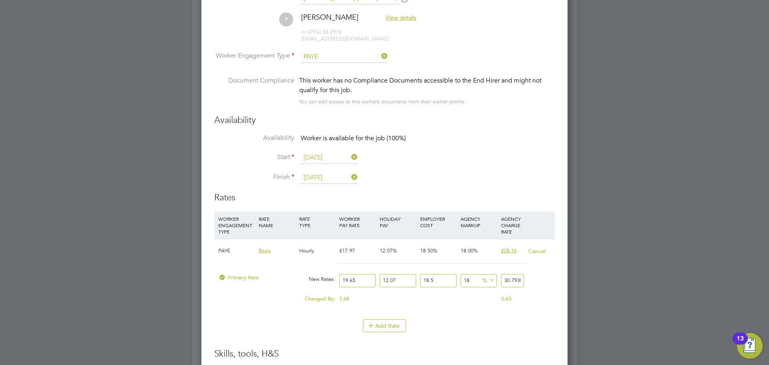
click at [361, 278] on input "19.65" at bounding box center [357, 280] width 36 height 13
type input "19.6"
type input "30.714666276"
type input "19"
type input "29.77442139"
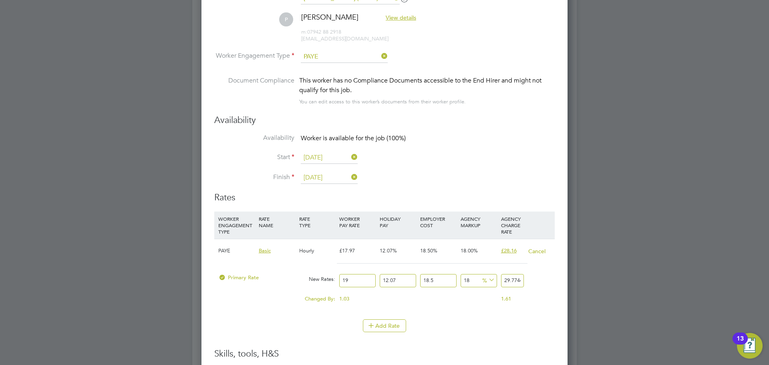
type input "19.5"
type input "30.557958795"
click at [435, 323] on div "Add Rate" at bounding box center [384, 325] width 340 height 13
click at [364, 280] on input "19.50" at bounding box center [357, 280] width 36 height 13
type input "19"
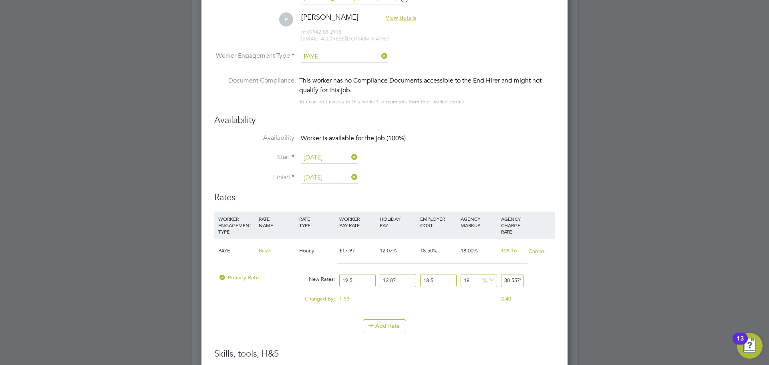
type input "29.77442139"
type input "19.5"
type input "30.557958795"
type input "19"
type input "29.77442139"
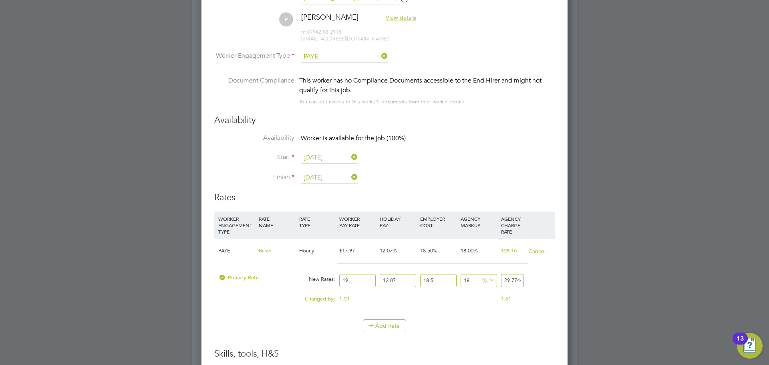
type input "19.7"
type input "30.871373757"
type input "19.78"
type input "30.9967397418"
type input "19.7"
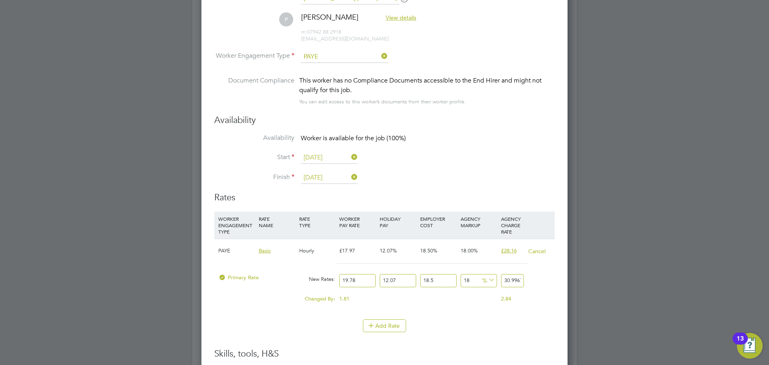
type input "30.871373757"
type input "19"
type input "29.77442139"
type input "19.7"
type input "30.871373757"
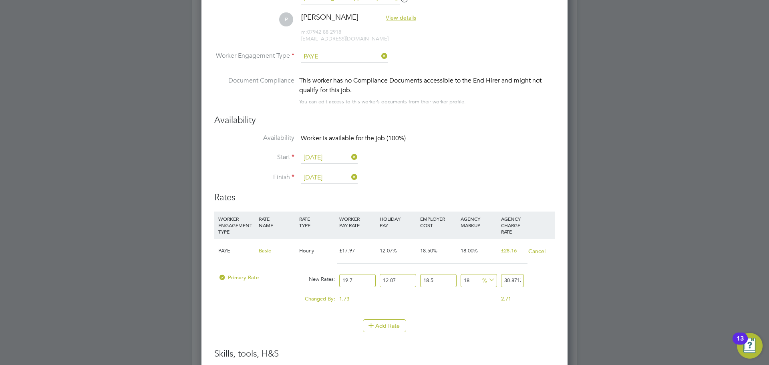
type input "19"
type input "29.77442139"
type input "19.6"
type input "30.714666276"
type input "19.68"
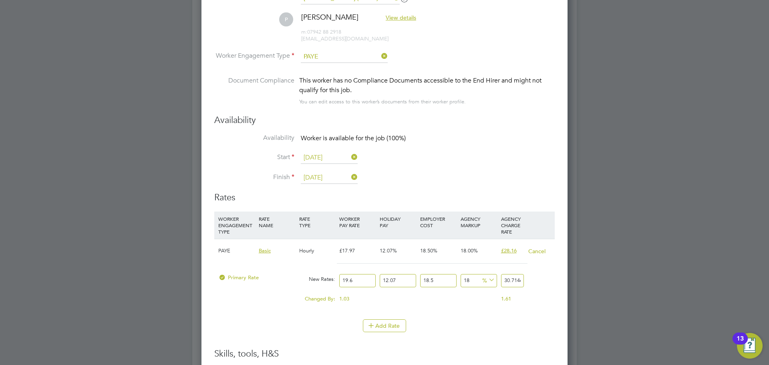
type input "30.8400322608"
type input "19.6"
type input "30.714666276"
type input "19.65"
type input "30.7930200165"
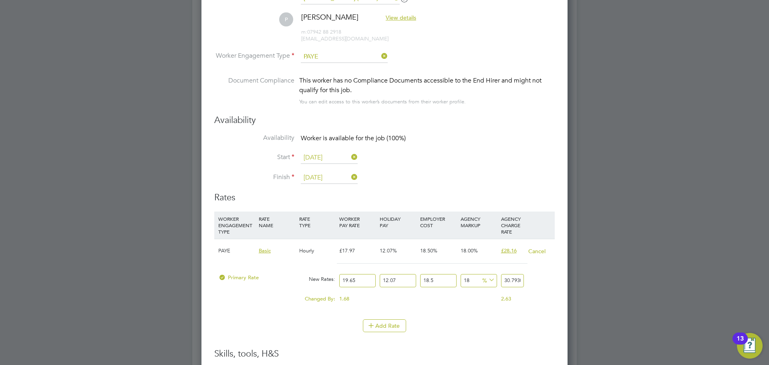
type input "19.6"
type input "30.714666276"
type input "19.64"
type input "30.7773492684"
type input "19.6"
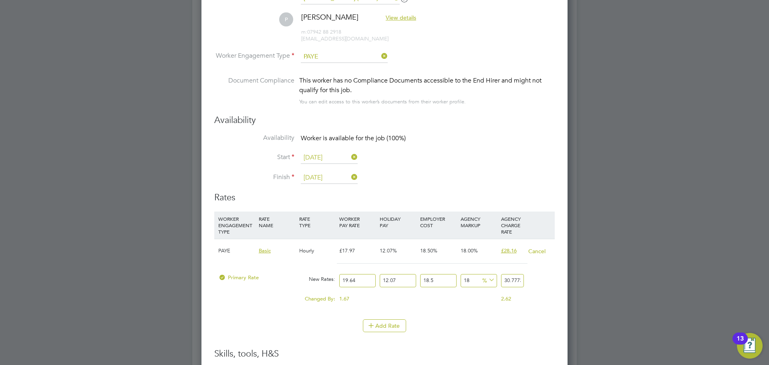
type input "30.714666276"
type input "19.63"
type input "30.7616785203"
type input "19.6"
type input "30.714666276"
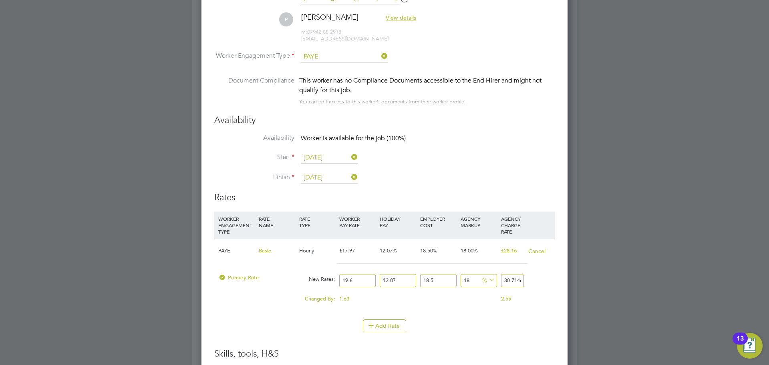
type input "19.62"
type input "30.7460077722"
click at [548, 173] on li "Finish 24 Oct 2025" at bounding box center [384, 182] width 340 height 20
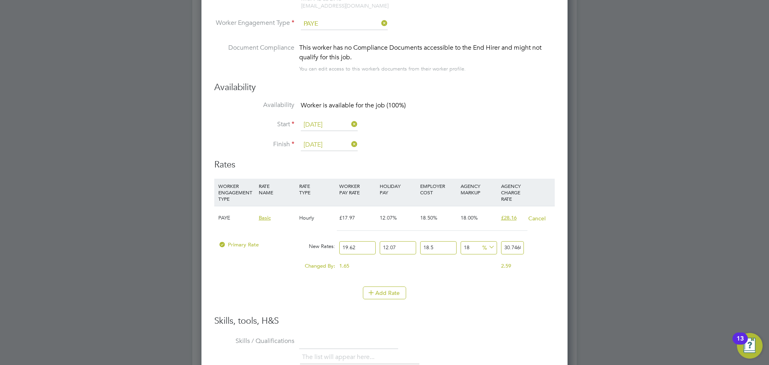
scroll to position [1602, 0]
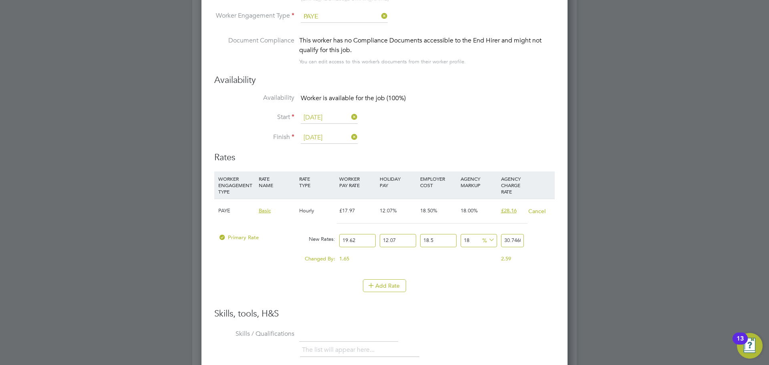
click at [360, 238] on input "19.62" at bounding box center [357, 240] width 36 height 13
type input "19.6"
type input "30.714666276"
type input "19"
type input "29.77442139"
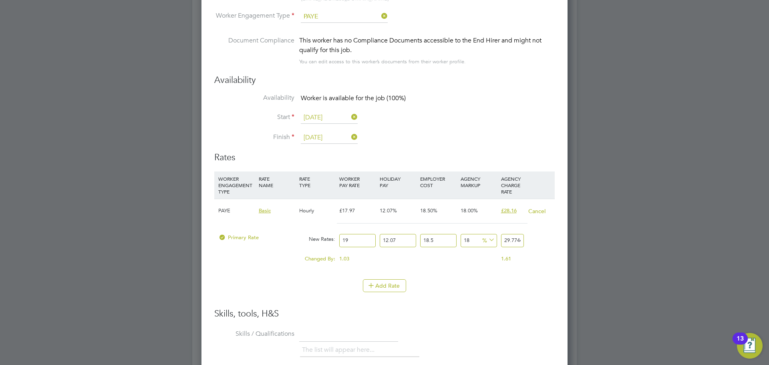
type input "1"
type input "1.56707481"
type input "2"
type input "3.13414962"
type input "20"
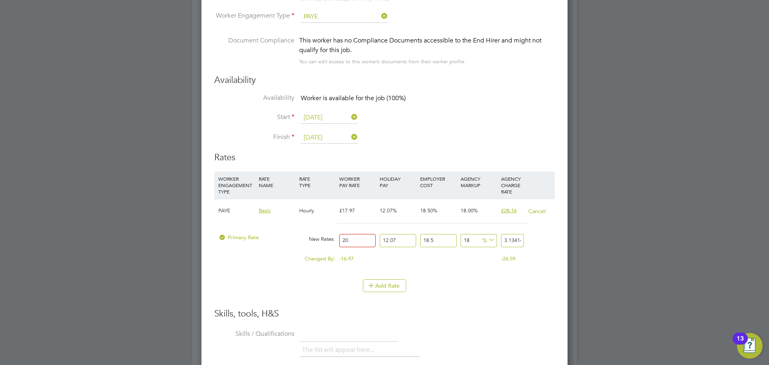
type input "31.3414962"
type input "20"
click at [511, 240] on input "31.3414962" at bounding box center [512, 240] width 23 height 13
type input "31.341962"
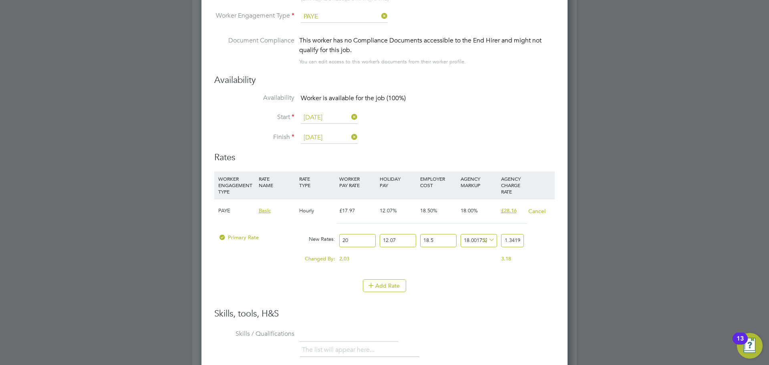
type input "18.030585916954404"
type input "31.34962"
type input "18.205958527276692"
type input "31.3962"
type input "20.336182291131333"
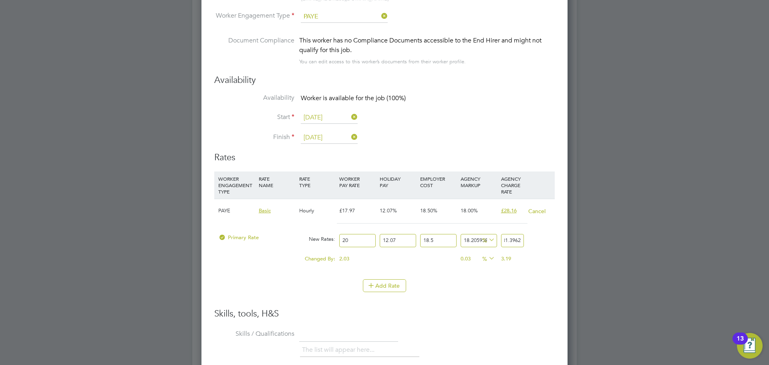
type input "31.962"
type input "120236.18229113134"
type input "31962"
type input "14816.837314231349"
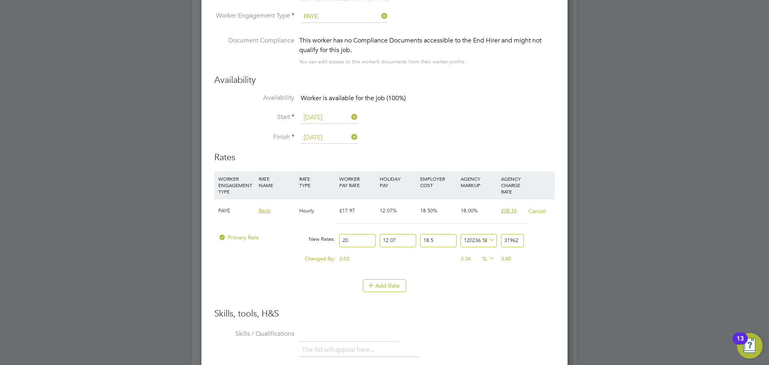
type input "3962"
type input "1390.9307361018712"
type input "396"
type input "46.83408764639641"
type input "39"
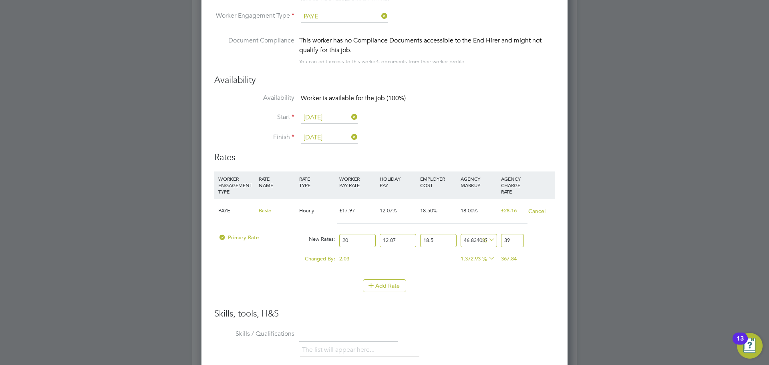
type input "-88.70507018104642"
type input "3"
type input "12.9492981895357"
type input "30"
type input "15.584781813958198"
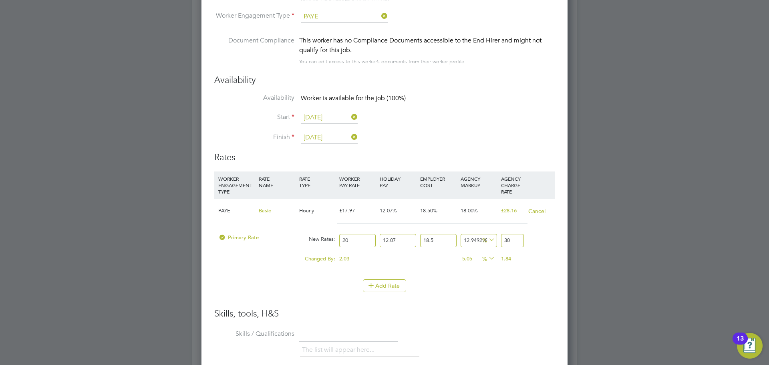
type input "30.7"
type input "15.773030644274092"
type input "30.75"
click at [355, 235] on input "20" at bounding box center [357, 240] width 36 height 13
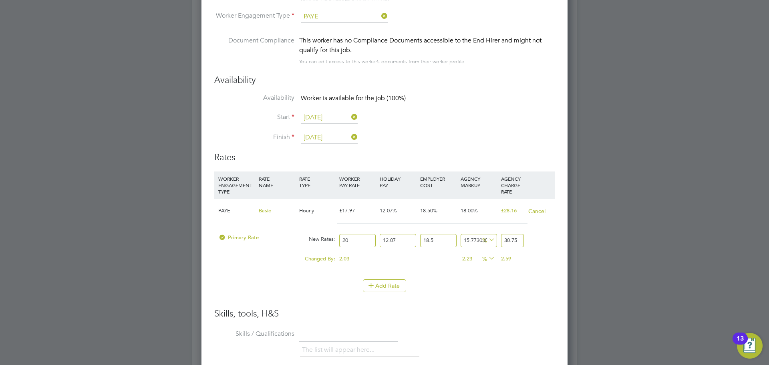
type input "2"
type input "3.075"
type input "1"
type input "1.5375"
type input "19"
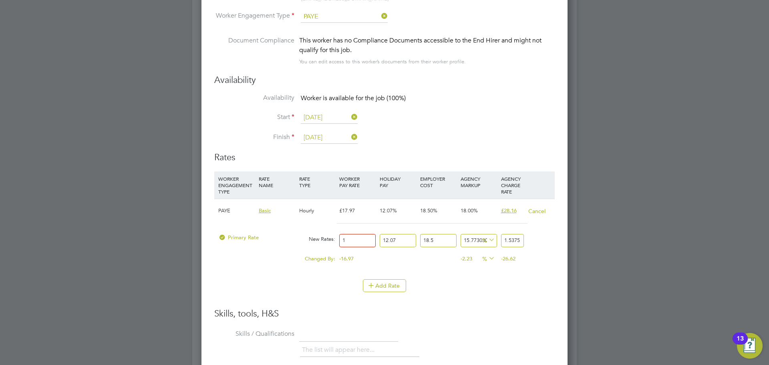
type input "29.2125"
type input "19.5"
type input "29.98125"
type input "19.50"
click at [451, 308] on h3 "Skills, tools, H&S" at bounding box center [384, 314] width 340 height 12
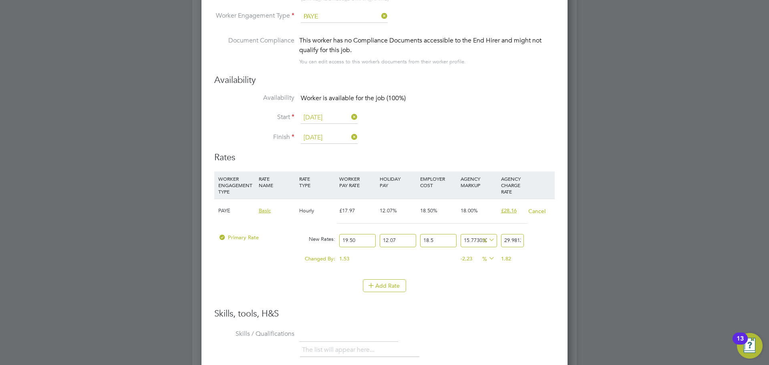
click at [537, 303] on li "WORKER ENGAGEMENT TYPE RATE NAME RATE TYPE WORKER PAY RATE HOLIDAY PAY EMPLOYER…" at bounding box center [384, 239] width 340 height 137
click at [446, 294] on li "Add Rate" at bounding box center [384, 289] width 340 height 21
click at [517, 241] on input "29.98125" at bounding box center [512, 240] width 23 height 13
type input "15.77283756855069"
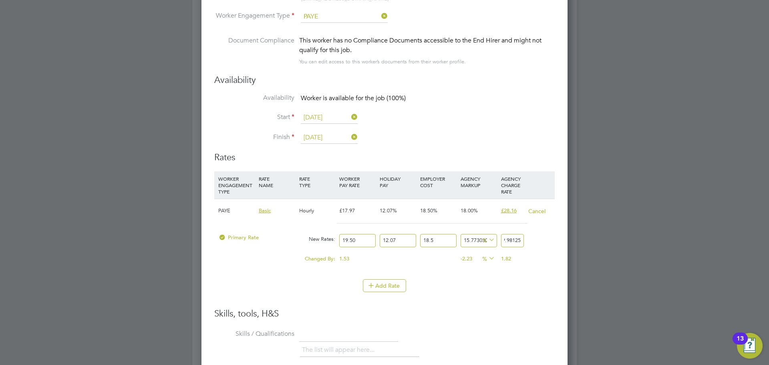
type input "29.9812"
type input "15.772065265657087"
type input "29.981"
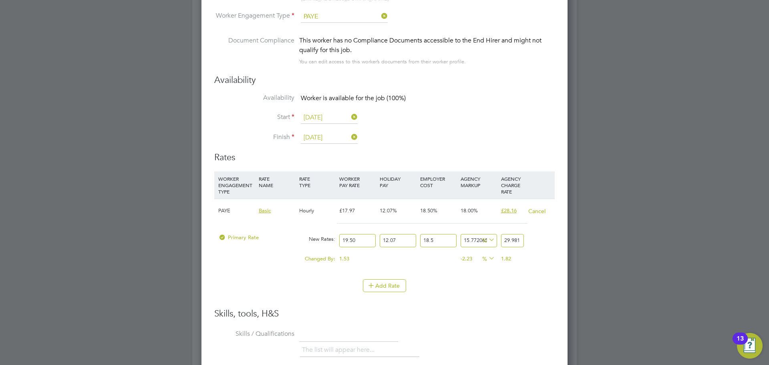
type input "15.768203751189068"
type input "29.98"
type input "15.459282593747604"
type input "29.9"
type input "11.983919572531121"
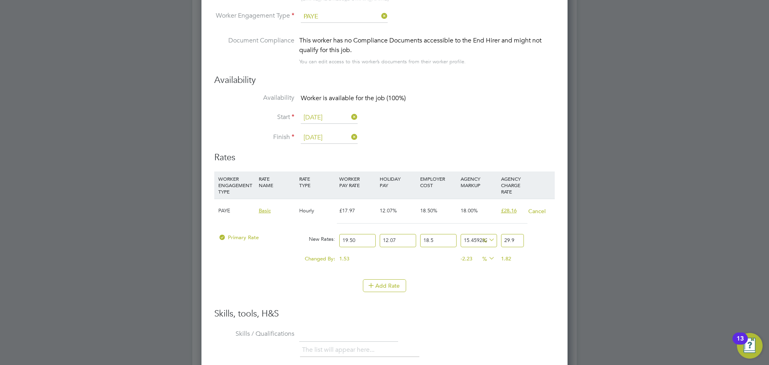
type input "29"
type input "-92.27697106396337"
type input "2"
type input "2.0000000000000004"
click at [473, 242] on input "-92.27697106396337" at bounding box center [479, 240] width 36 height 13
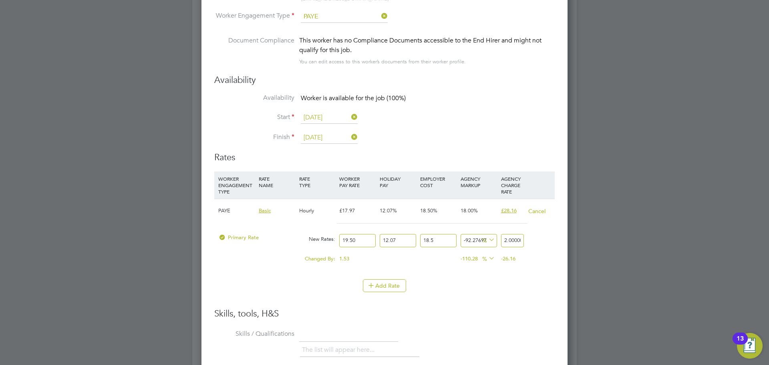
click at [473, 242] on input "-92.27697106396337" at bounding box center [479, 240] width 36 height 13
type input "1"
type input "26.1555410025"
type input "18"
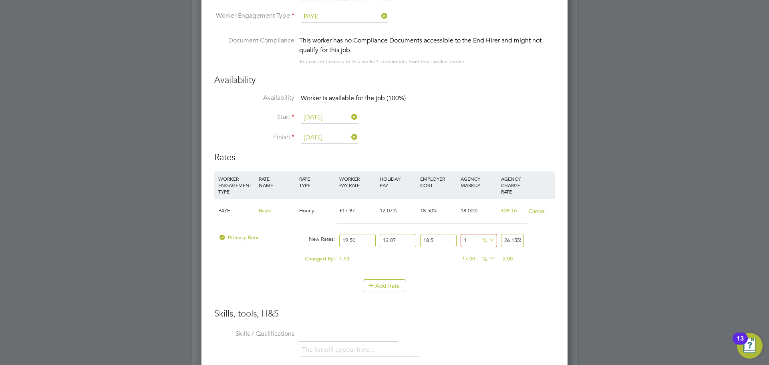
type input "30.557958795"
type input "18"
click at [485, 307] on li "WORKER ENGAGEMENT TYPE RATE NAME RATE TYPE WORKER PAY RATE HOLIDAY PAY EMPLOYER…" at bounding box center [384, 239] width 340 height 137
click at [360, 238] on input "19.50" at bounding box center [357, 240] width 36 height 13
click at [490, 314] on h3 "Skills, tools, H&S" at bounding box center [384, 314] width 340 height 12
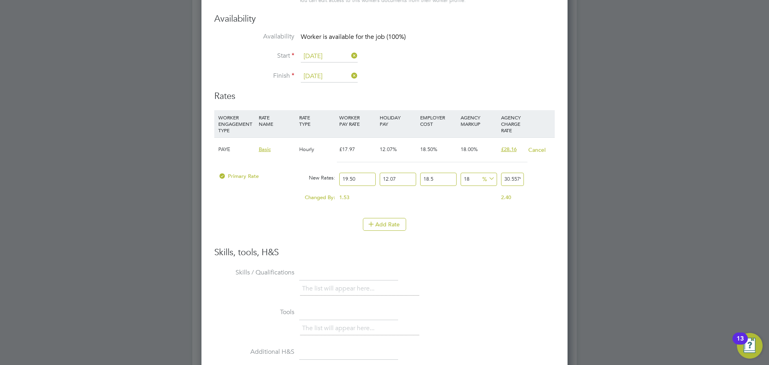
scroll to position [1642, 0]
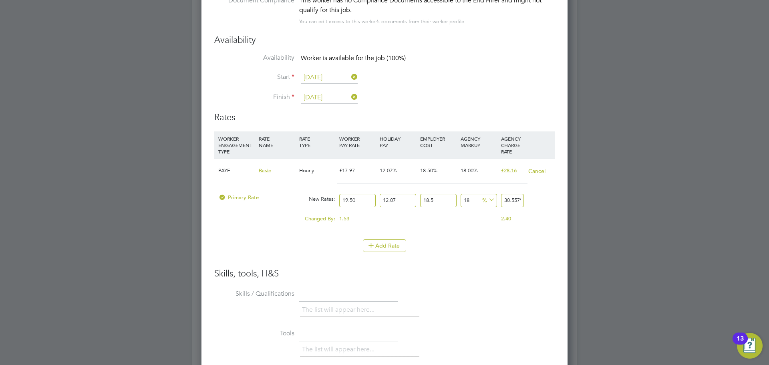
click at [360, 198] on input "19.50" at bounding box center [357, 200] width 36 height 13
type input "19"
type input "29.77442139"
type input "19.7"
type input "30.871373757"
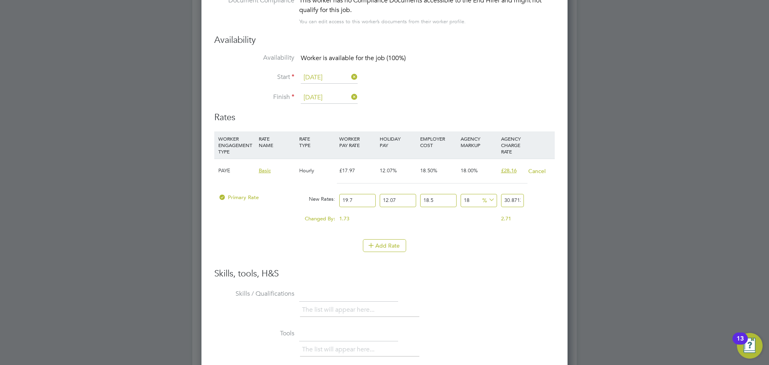
type input "19.75"
type input "30.9497274975"
type input "19.7"
type input "30.871373757"
type input "19"
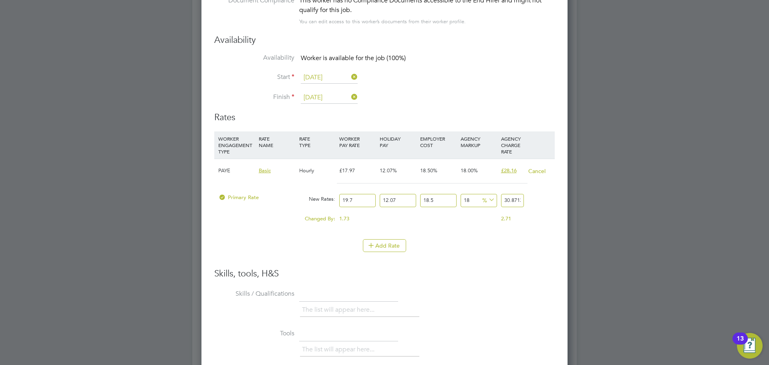
type input "29.77442139"
type input "19.7"
type input "30.871373757"
click at [528, 296] on li "Skills / Qualifications The list will appear here..." at bounding box center [384, 307] width 340 height 40
click at [368, 199] on input "19.70" at bounding box center [357, 200] width 36 height 13
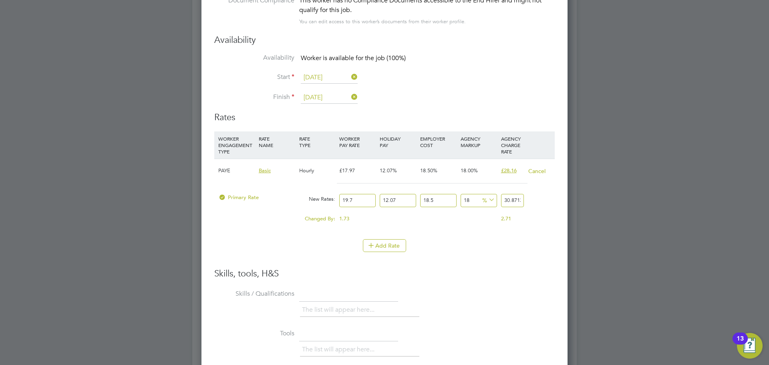
type input "19"
type input "29.77442139"
type input "19.6"
type input "30.714666276"
type input "19.65"
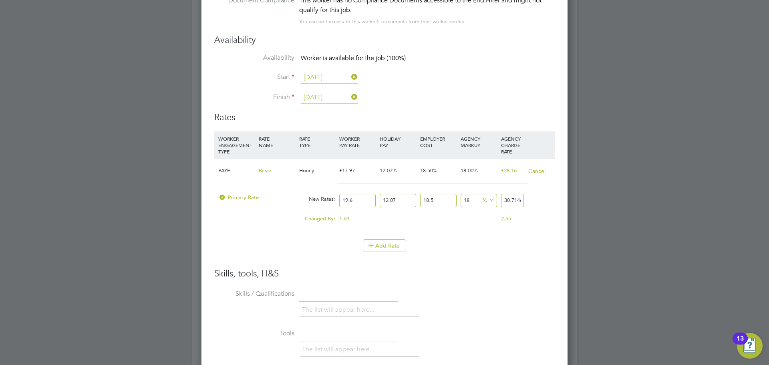
type input "30.7930200165"
type input "19.6"
type input "30.714666276"
type input "19.63"
type input "30.7616785203"
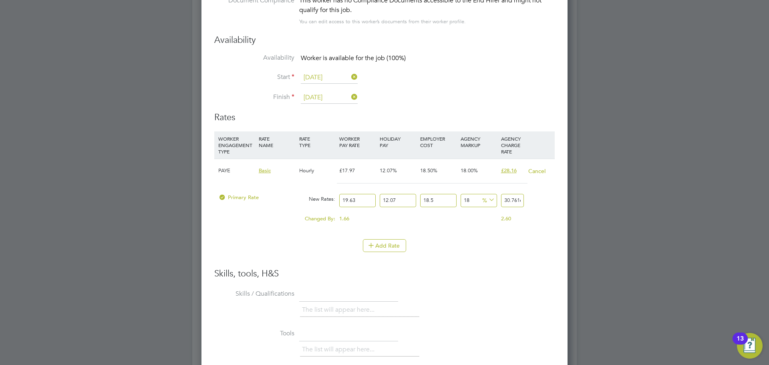
type input "19.6"
type input "30.714666276"
type input "19.60"
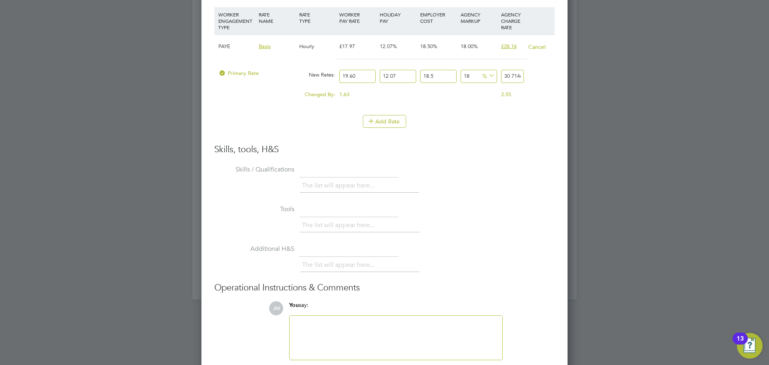
scroll to position [1802, 0]
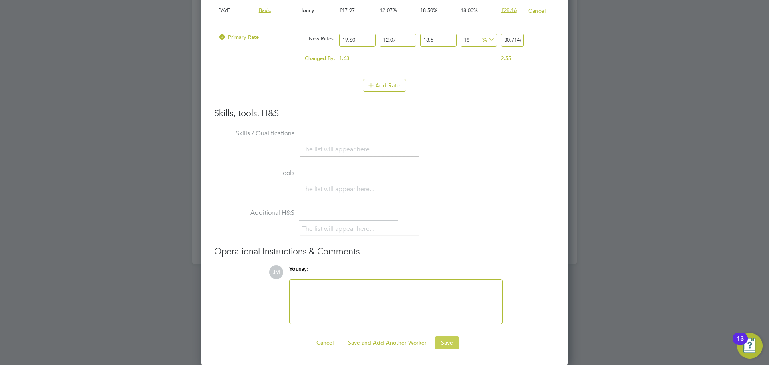
click at [448, 341] on button "Save" at bounding box center [446, 342] width 25 height 13
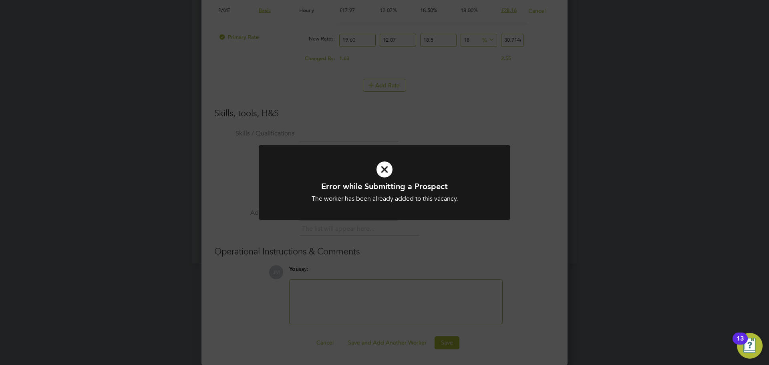
click at [466, 117] on div "Error while Submitting a Prospect The worker has been already added to this vac…" at bounding box center [384, 182] width 769 height 365
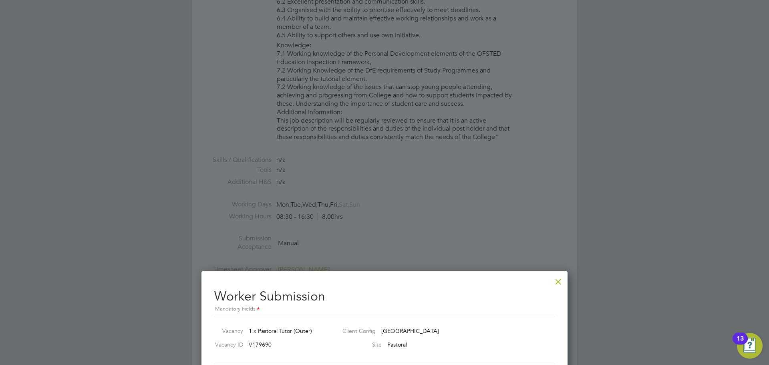
click at [559, 281] on div at bounding box center [558, 279] width 14 height 14
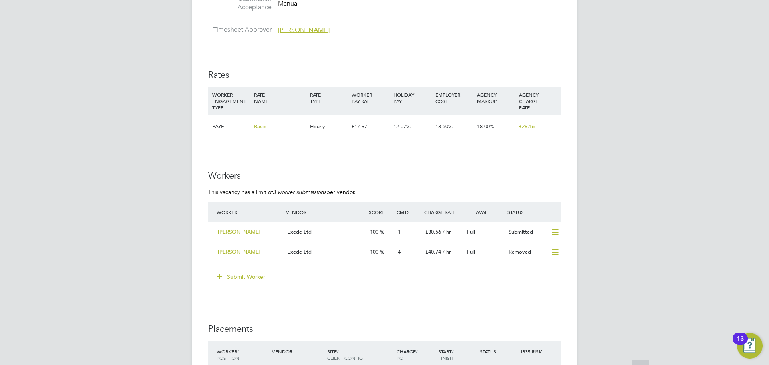
scroll to position [1402, 0]
click at [555, 249] on icon at bounding box center [555, 251] width 10 height 6
click at [547, 267] on li "Resubmit" at bounding box center [542, 268] width 34 height 11
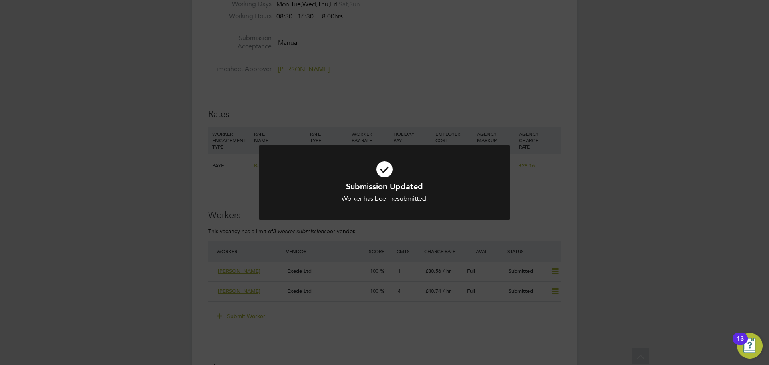
scroll to position [1442, 0]
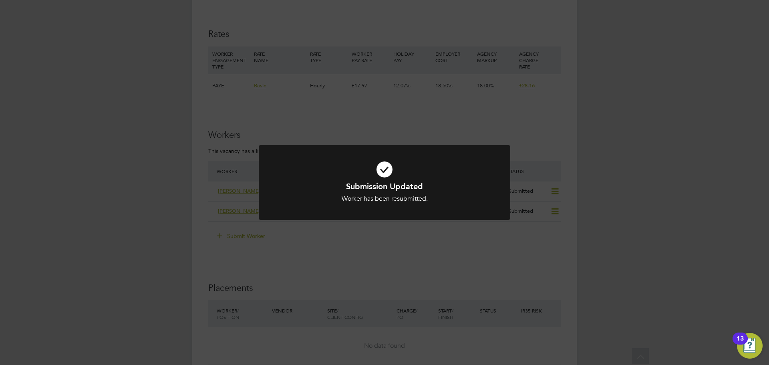
click at [454, 237] on div "Submission Updated Worker has been resubmitted. Cancel Okay" at bounding box center [384, 182] width 769 height 365
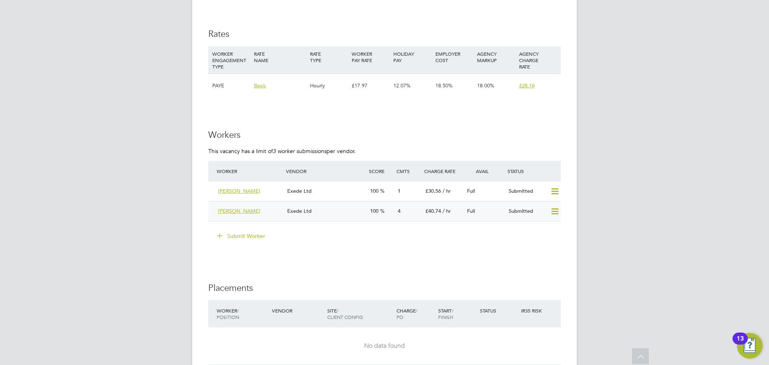
click at [436, 212] on span "£40.74" at bounding box center [433, 210] width 16 height 7
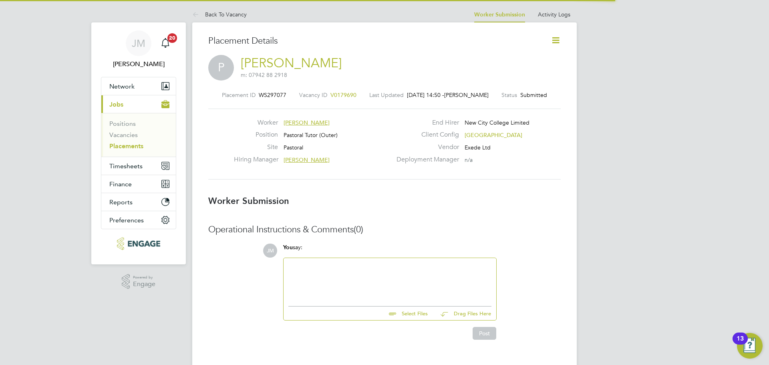
scroll to position [4, 4]
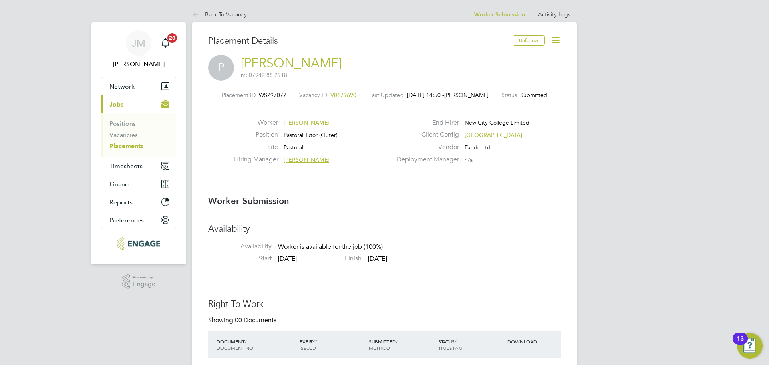
click at [559, 40] on icon at bounding box center [556, 40] width 10 height 10
click at [501, 60] on li "Edit Worker Submission e" at bounding box center [522, 59] width 74 height 11
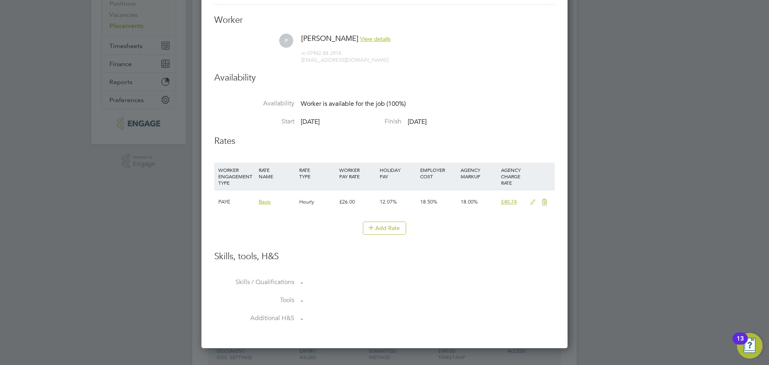
click at [531, 204] on icon at bounding box center [533, 202] width 10 height 6
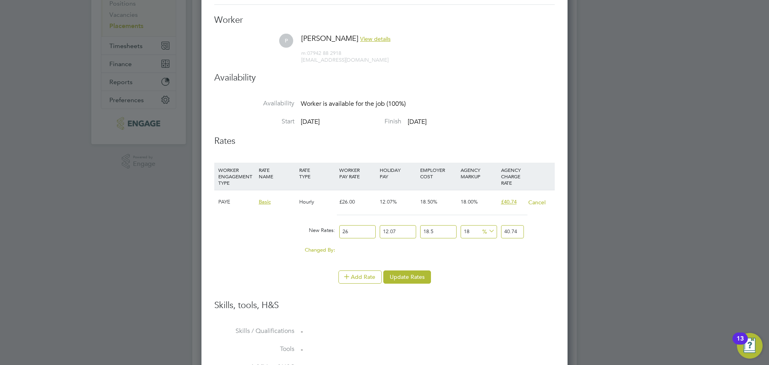
click at [363, 231] on input "26" at bounding box center [357, 231] width 36 height 13
type input "2"
type input "3.13414962"
type input "1"
type input "1.56707481"
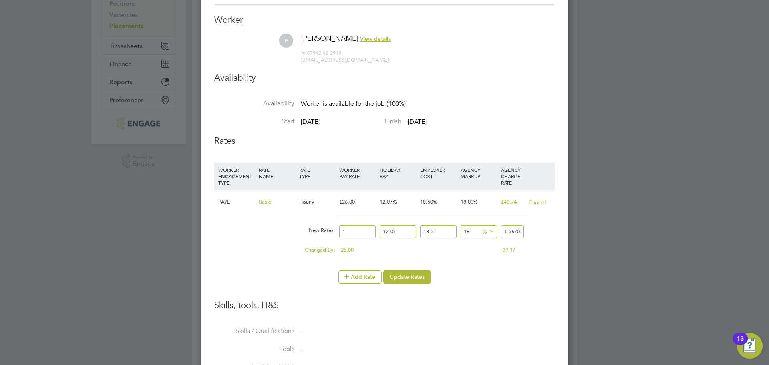
type input "19"
type input "29.77442139"
type input "19.6"
type input "30.714666276"
type input "19.60"
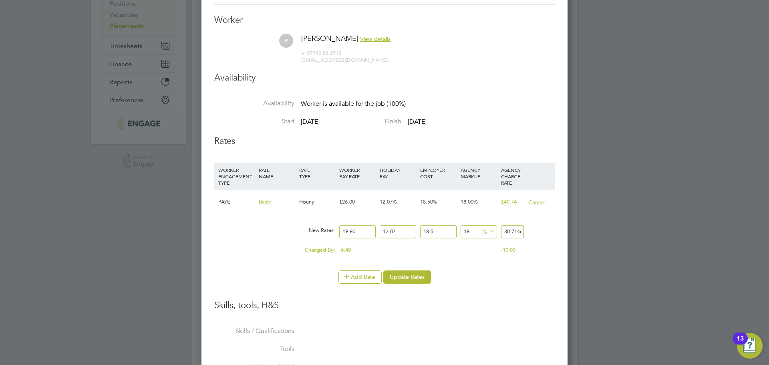
click at [494, 320] on li "Skills, tools, H&S" at bounding box center [384, 314] width 340 height 28
click at [416, 273] on button "Update Rates" at bounding box center [407, 276] width 48 height 13
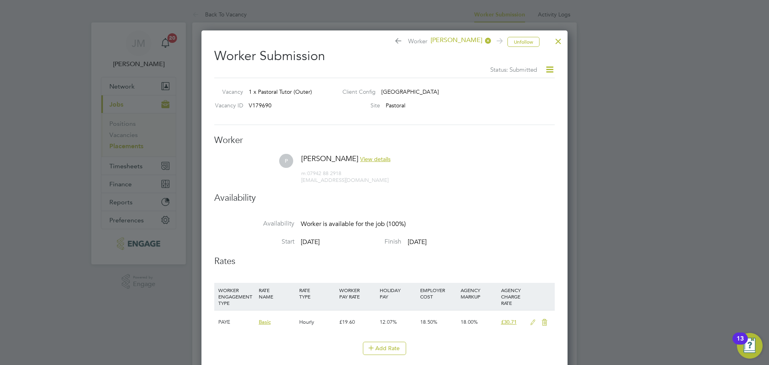
click at [558, 38] on div at bounding box center [558, 39] width 14 height 14
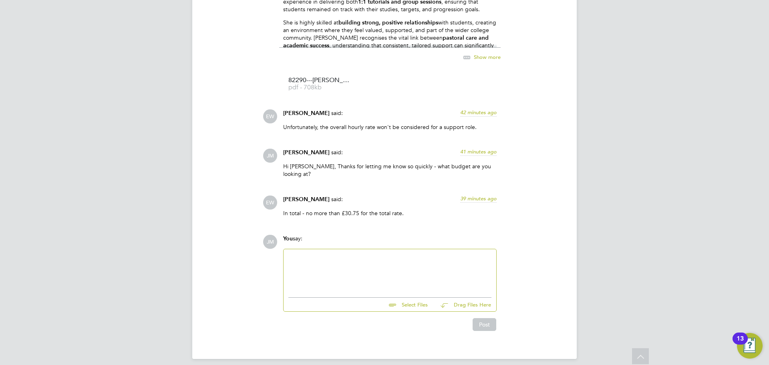
click at [343, 265] on div at bounding box center [389, 271] width 203 height 34
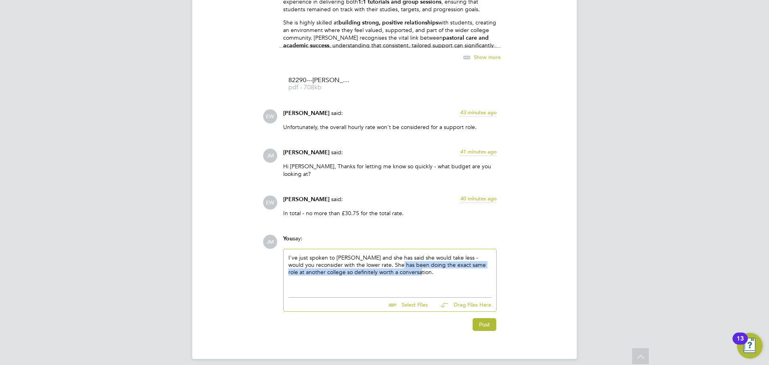
drag, startPoint x: 418, startPoint y: 264, endPoint x: 402, endPoint y: 251, distance: 21.3
click at [396, 260] on div "I've just spoken to Pauline and she has said she would take less - would you re…" at bounding box center [389, 271] width 203 height 34
click at [403, 269] on div "I've just spoken to Pauline and she has said she would take less - would you re…" at bounding box center [389, 271] width 203 height 34
click at [473, 274] on div "I've just spoken to Pauline and she has said she would take less - would you re…" at bounding box center [389, 271] width 203 height 34
drag, startPoint x: 446, startPoint y: 253, endPoint x: 467, endPoint y: 259, distance: 22.1
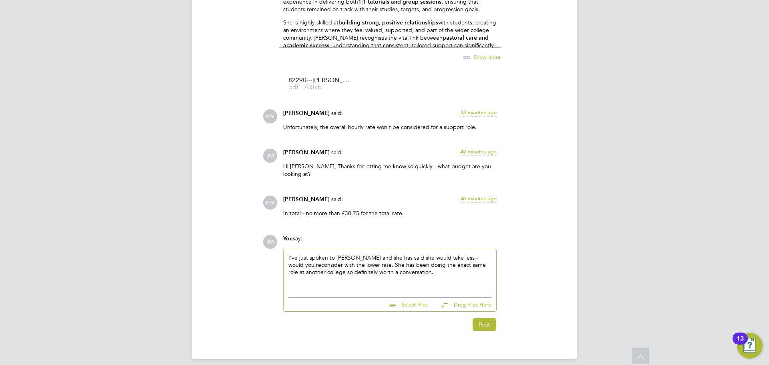
click at [446, 254] on div "I've just spoken to Pauline and she has said she would take less - would you re…" at bounding box center [389, 271] width 203 height 34
click at [449, 254] on div "I've just spoken to Pauline and she has said she would take less because she en…" at bounding box center [389, 271] width 203 height 34
click at [450, 256] on div "I've just spoken to Pauline and she has said she would take less because she en…" at bounding box center [389, 271] width 203 height 34
click at [483, 319] on button "Post" at bounding box center [485, 324] width 24 height 13
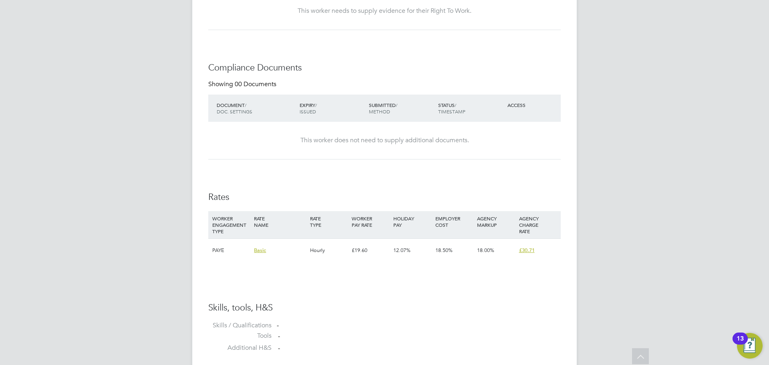
scroll to position [346, 0]
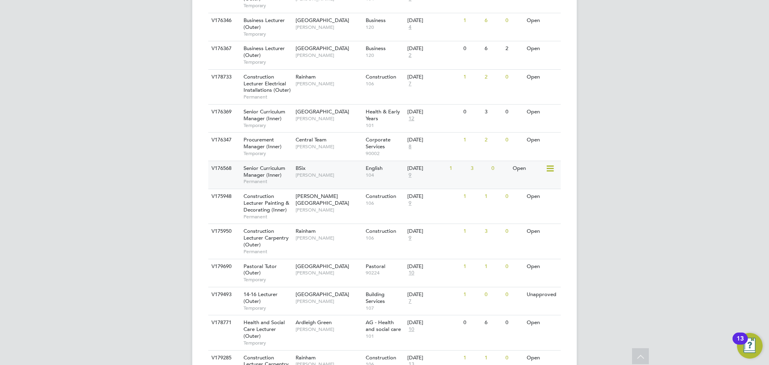
scroll to position [999, 0]
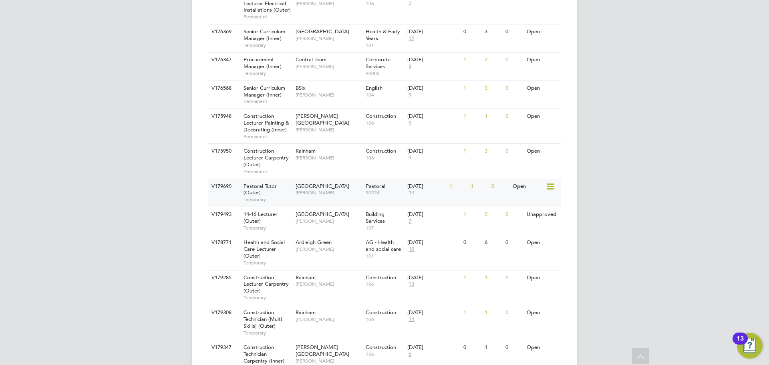
click at [349, 179] on div "Havering Sixth Form Campus [PERSON_NAME]" at bounding box center [329, 189] width 70 height 21
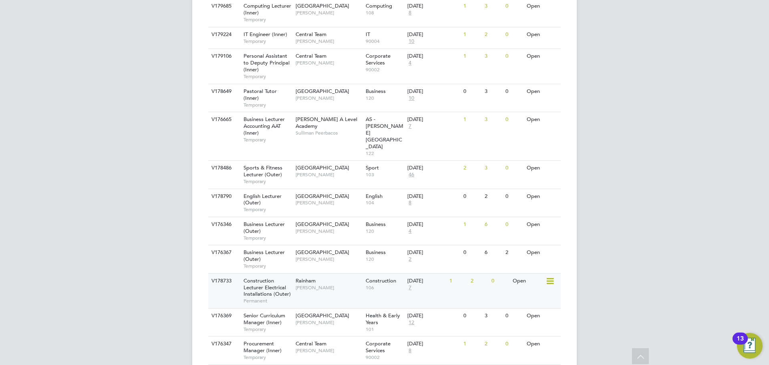
scroll to position [718, 0]
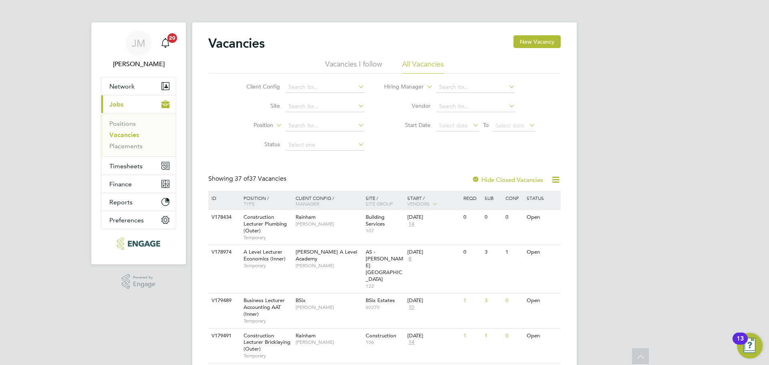
scroll to position [1008, 0]
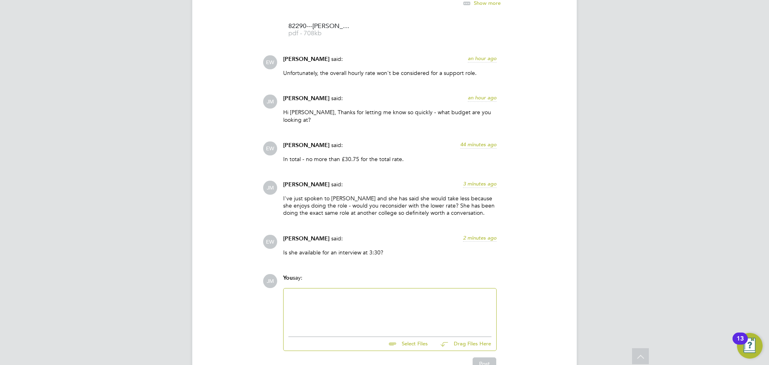
scroll to position [881, 0]
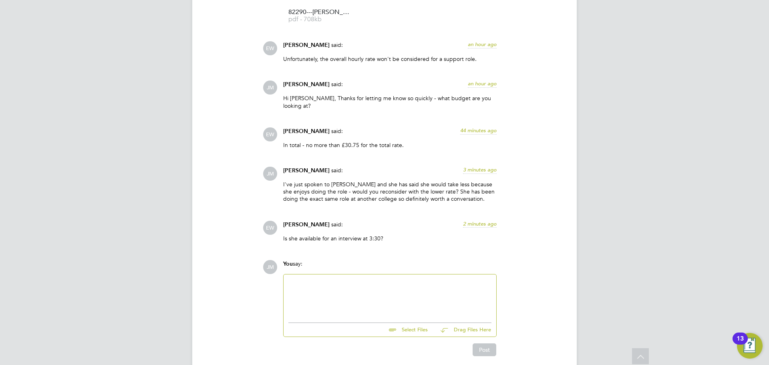
click at [392, 279] on div at bounding box center [389, 296] width 203 height 34
click at [483, 343] on button "Post" at bounding box center [485, 349] width 24 height 13
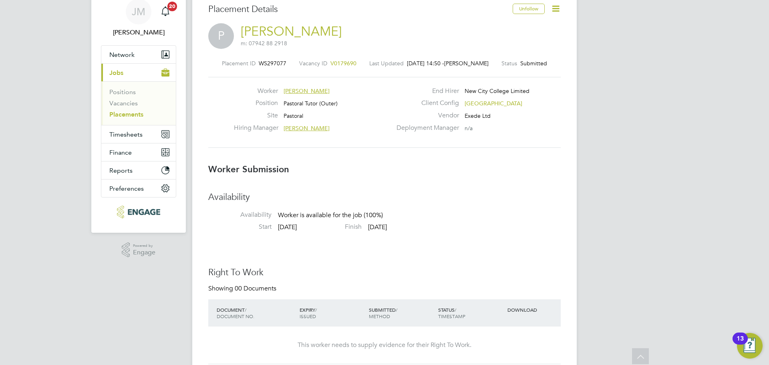
scroll to position [0, 0]
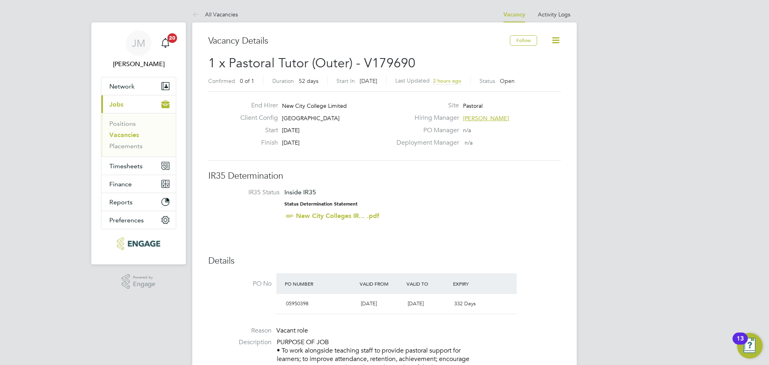
click at [123, 137] on link "Vacancies" at bounding box center [124, 135] width 30 height 8
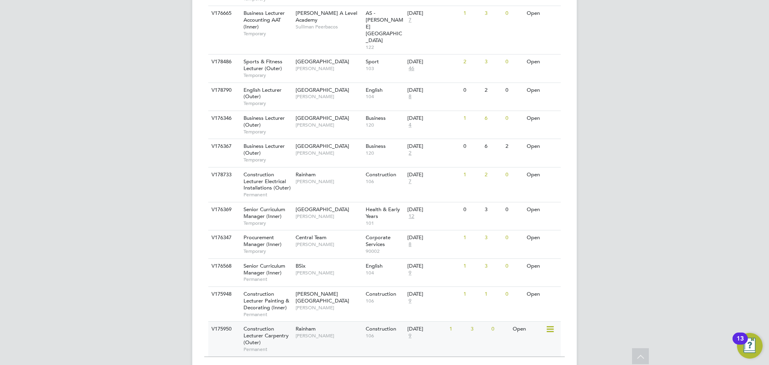
scroll to position [832, 0]
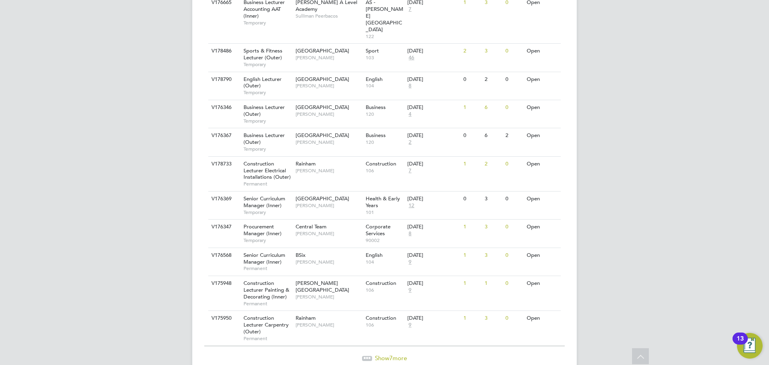
click at [388, 354] on span "Show 7 more" at bounding box center [391, 358] width 32 height 8
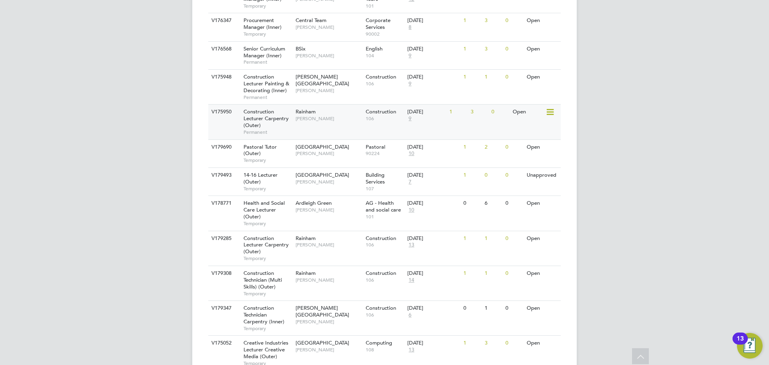
scroll to position [1039, 0]
click at [285, 139] on div "Pastoral Tutor (Outer) Temporary" at bounding box center [265, 153] width 56 height 28
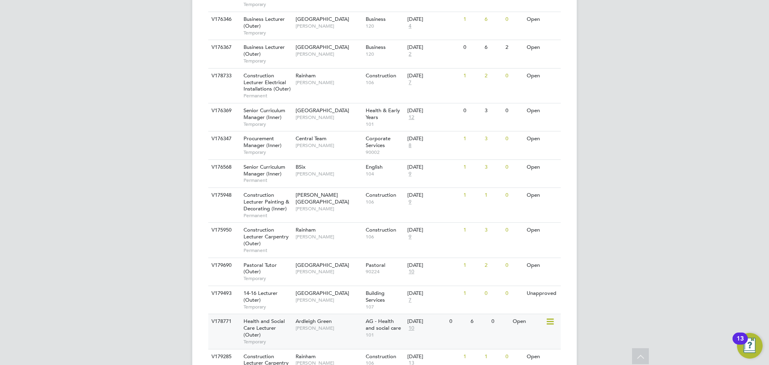
scroll to position [919, 0]
click at [336, 269] on span "[PERSON_NAME]" at bounding box center [329, 272] width 66 height 6
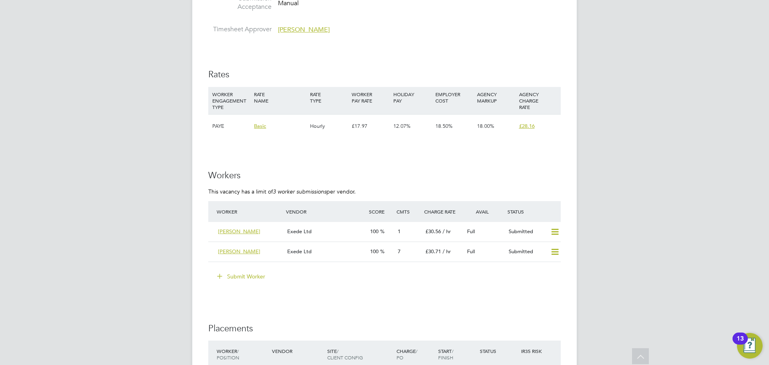
scroll to position [1402, 0]
click at [344, 254] on div "Exede Ltd" at bounding box center [325, 251] width 83 height 13
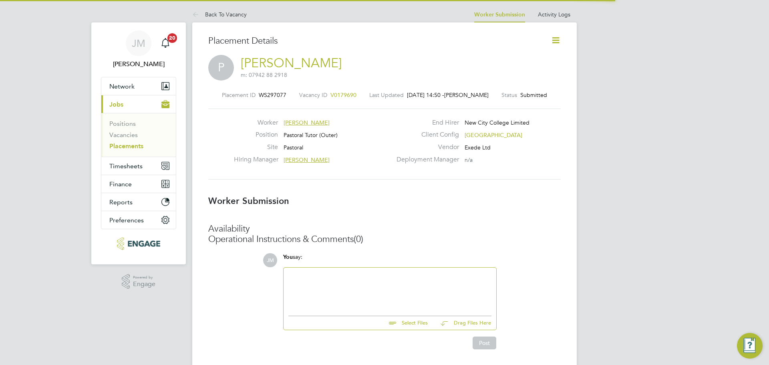
scroll to position [4, 4]
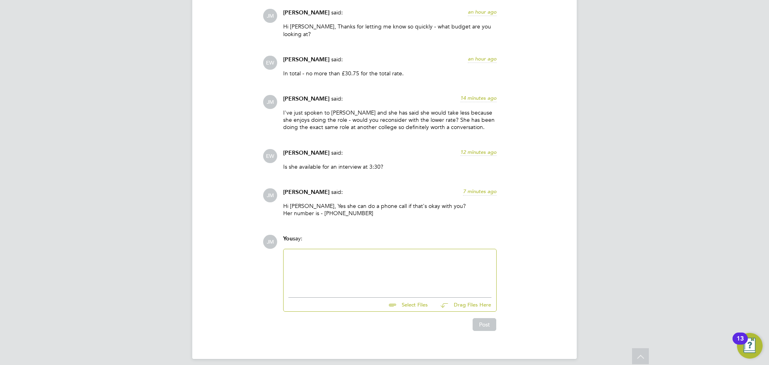
click at [372, 264] on div at bounding box center [389, 271] width 203 height 34
click at [339, 254] on div "Please confirm and i'll let [PERSON_NAME] know to expect a call" at bounding box center [389, 271] width 203 height 34
click at [430, 254] on div "Please confirm and I'll let [PERSON_NAME] know to expect a call" at bounding box center [389, 271] width 203 height 34
click at [434, 254] on div "Please confirm and I'll let [PERSON_NAME] know to expect a call - many Thanks" at bounding box center [389, 271] width 203 height 34
click at [483, 319] on button "Post" at bounding box center [485, 324] width 24 height 13
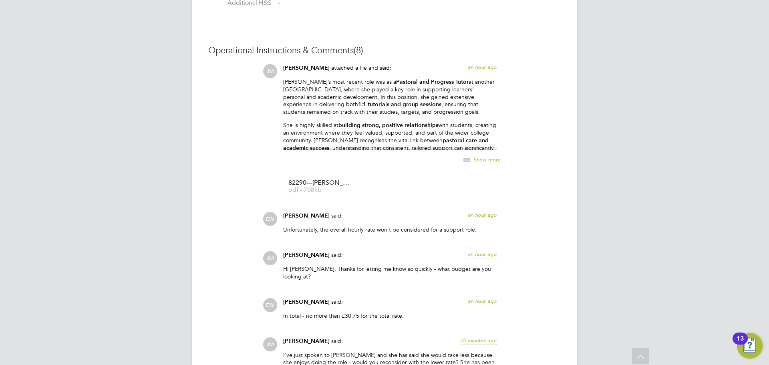
scroll to position [591, 0]
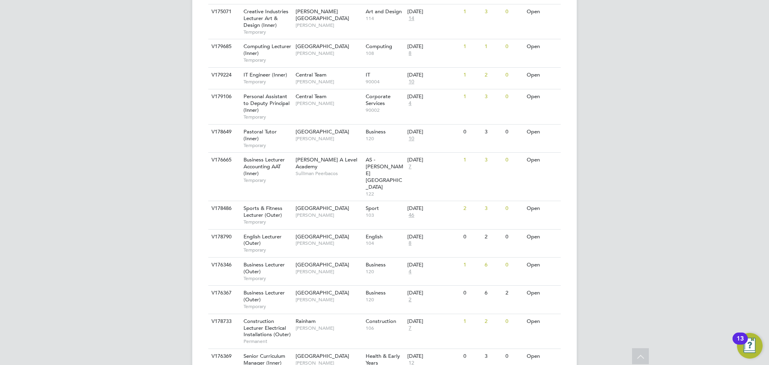
scroll to position [672, 0]
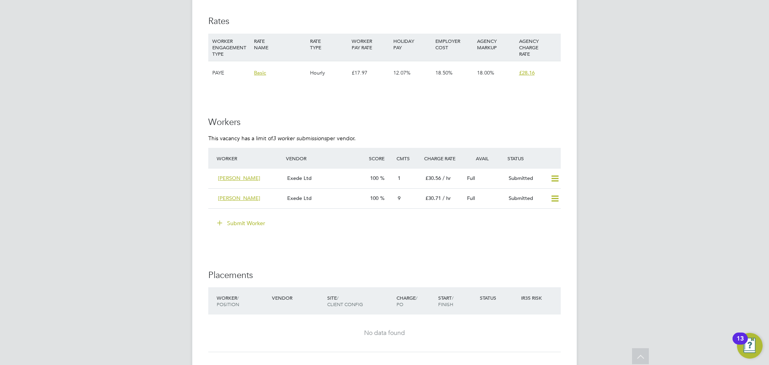
scroll to position [1482, 0]
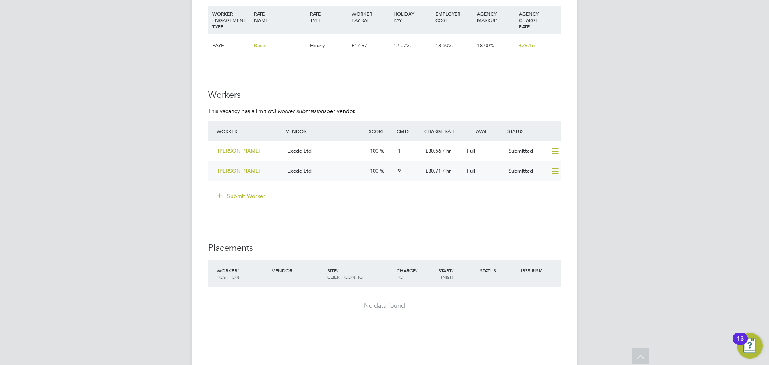
click at [349, 171] on div "Exede Ltd" at bounding box center [325, 171] width 83 height 13
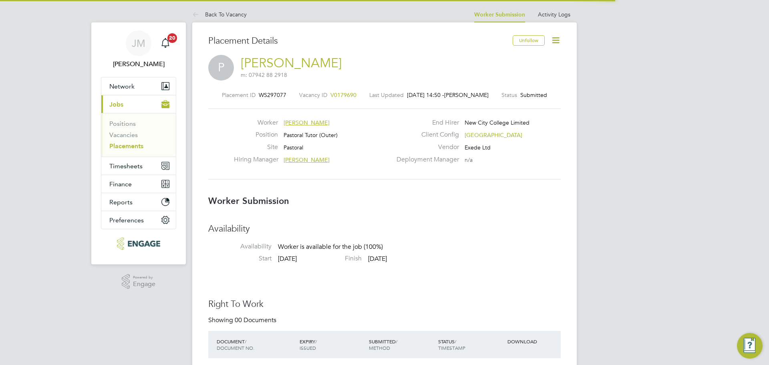
scroll to position [4, 4]
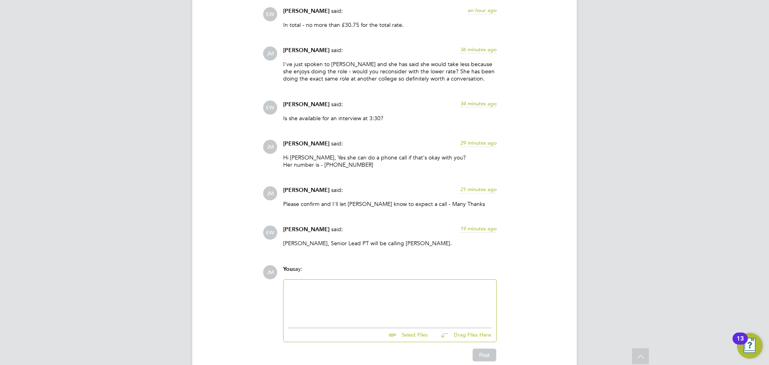
click at [336, 291] on div at bounding box center [389, 301] width 203 height 34
click at [480, 348] on button "Post" at bounding box center [485, 354] width 24 height 13
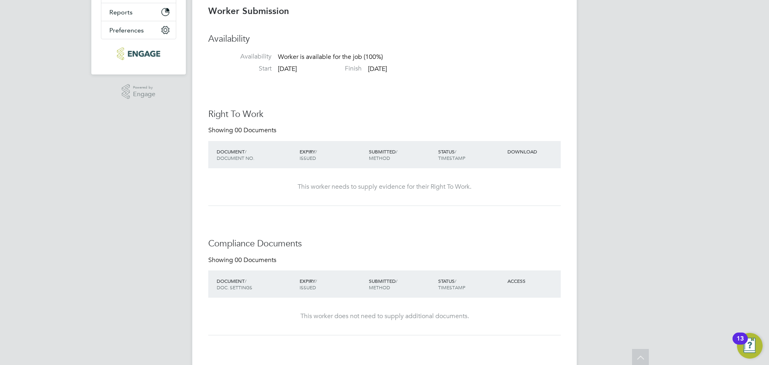
scroll to position [0, 0]
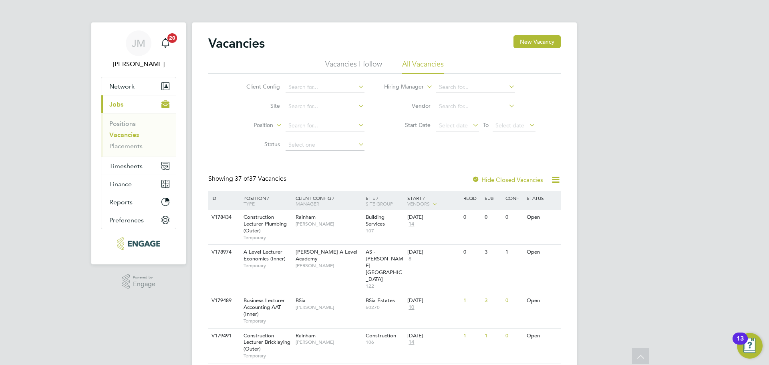
scroll to position [1008, 0]
